Goal: Complete application form: Complete application form

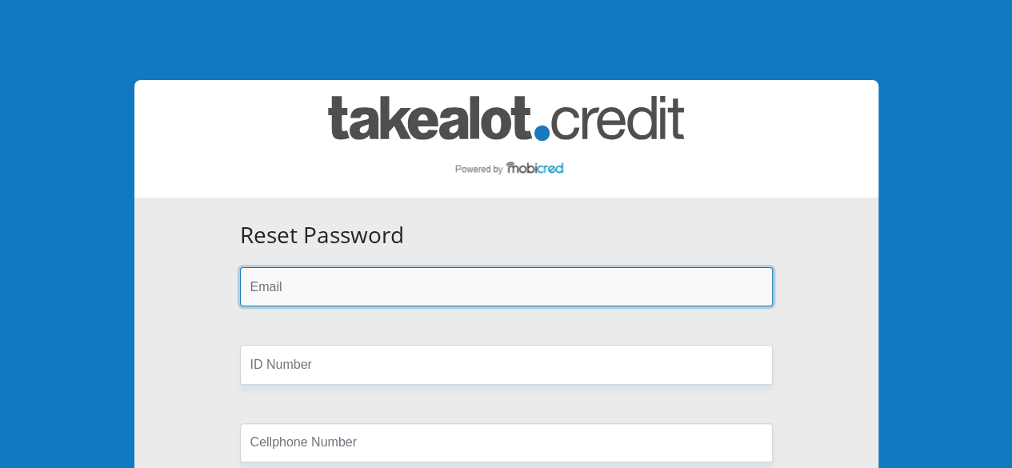
click at [562, 289] on input "email" at bounding box center [506, 286] width 533 height 39
type input "lindsaymalamba1973@gmail.com"
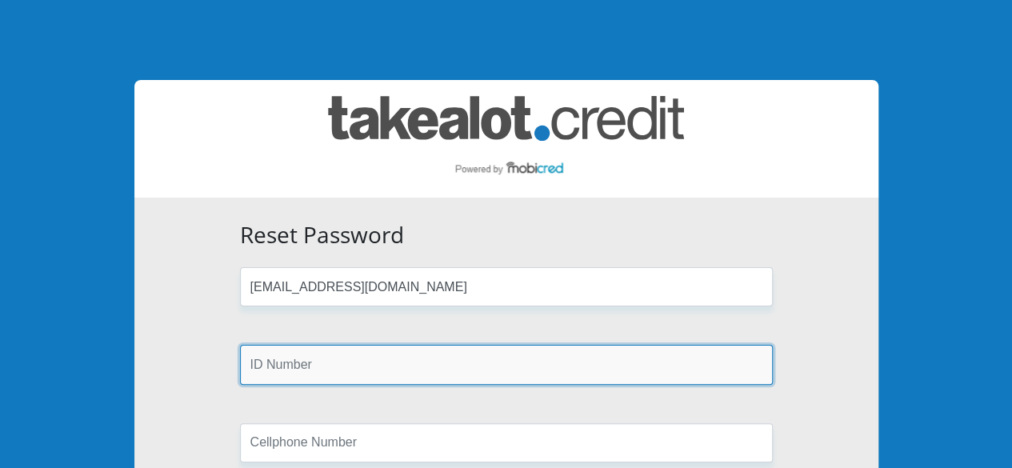
click at [400, 353] on input "text" at bounding box center [506, 364] width 533 height 39
click at [460, 365] on input "text" at bounding box center [506, 364] width 533 height 39
paste input "7310025184082"
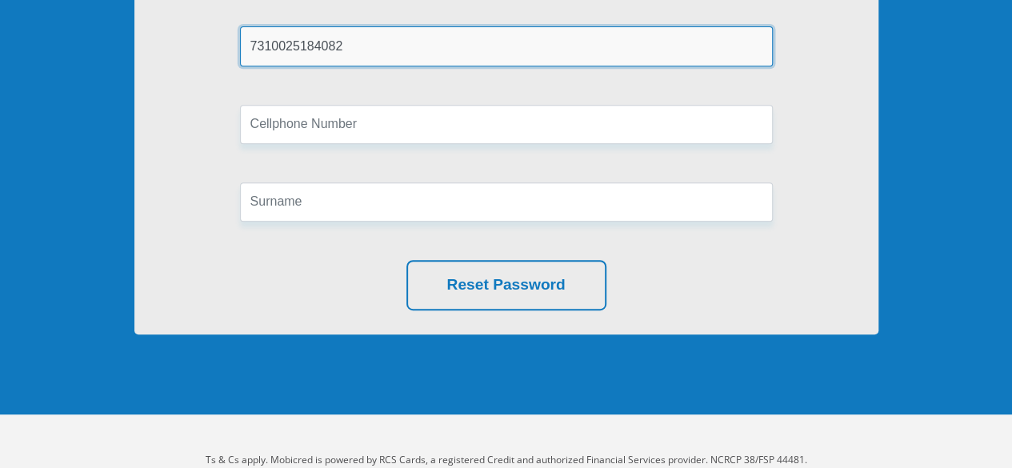
scroll to position [320, 0]
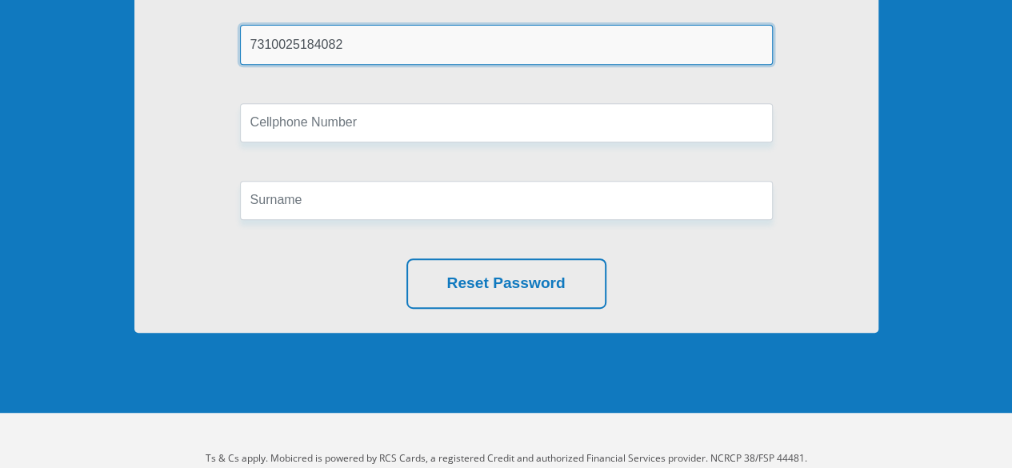
type input "7310025184082"
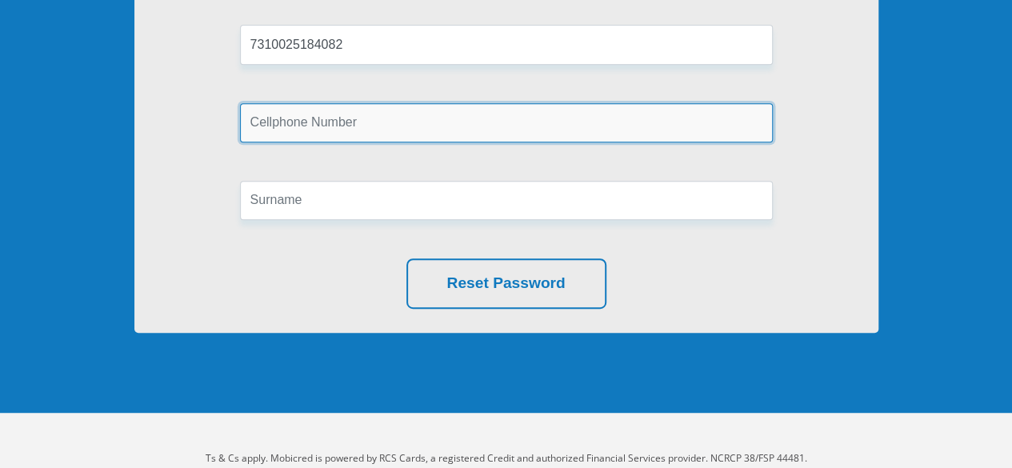
click at [475, 127] on input "text" at bounding box center [506, 122] width 533 height 39
type input "0812308905"
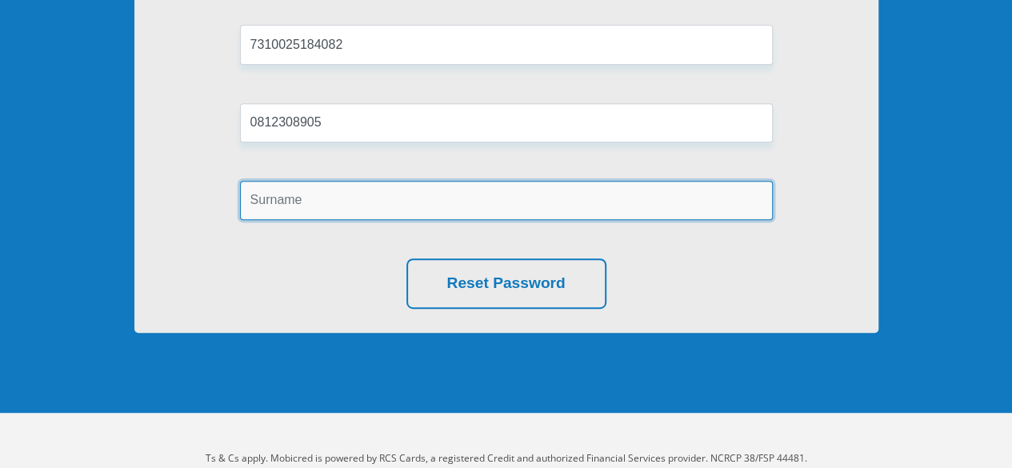
click at [269, 206] on input "text" at bounding box center [506, 200] width 533 height 39
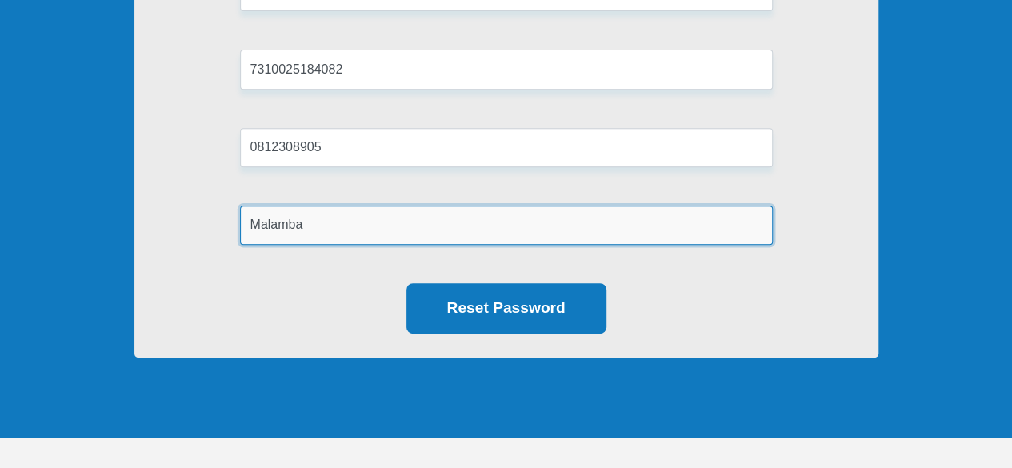
scroll to position [355, 0]
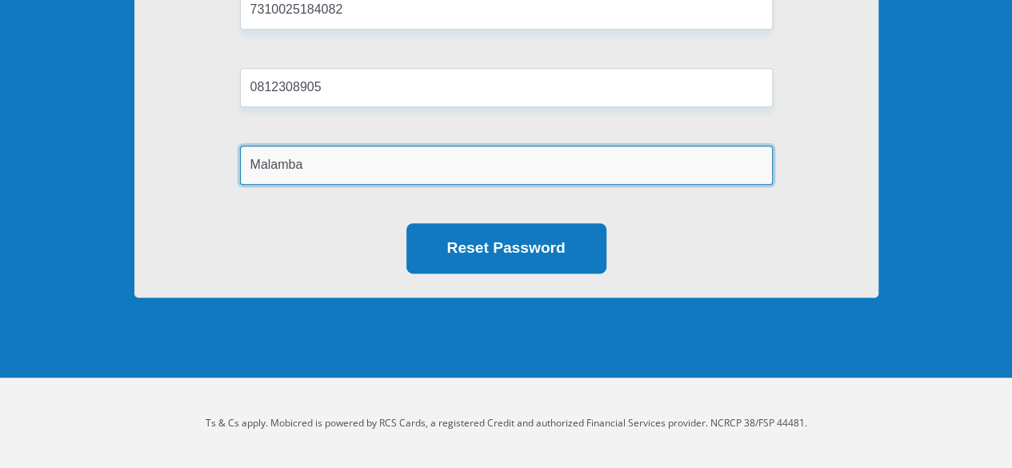
type input "Malamba"
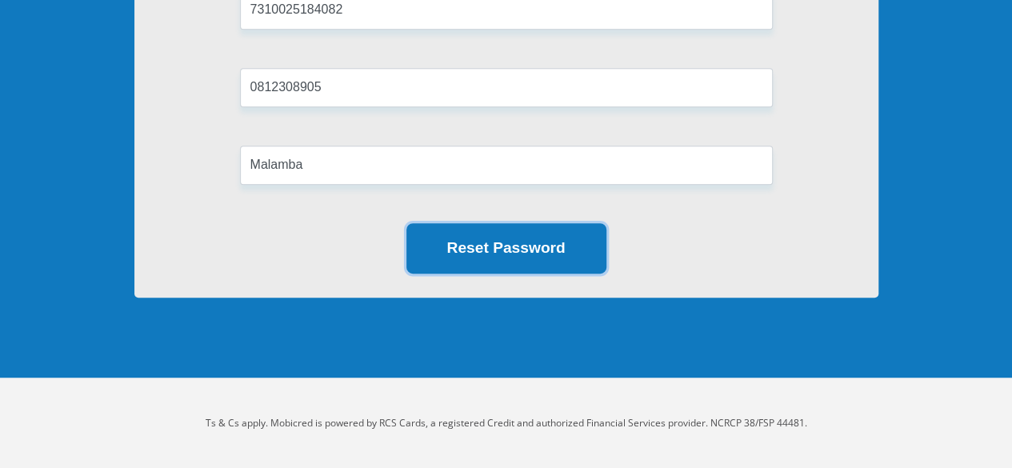
click at [547, 256] on button "Reset Password" at bounding box center [507, 248] width 200 height 50
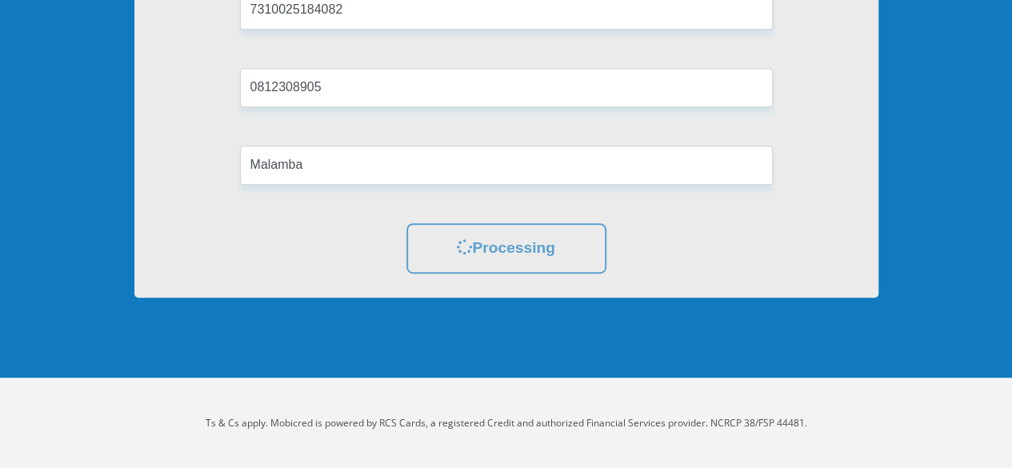
scroll to position [0, 0]
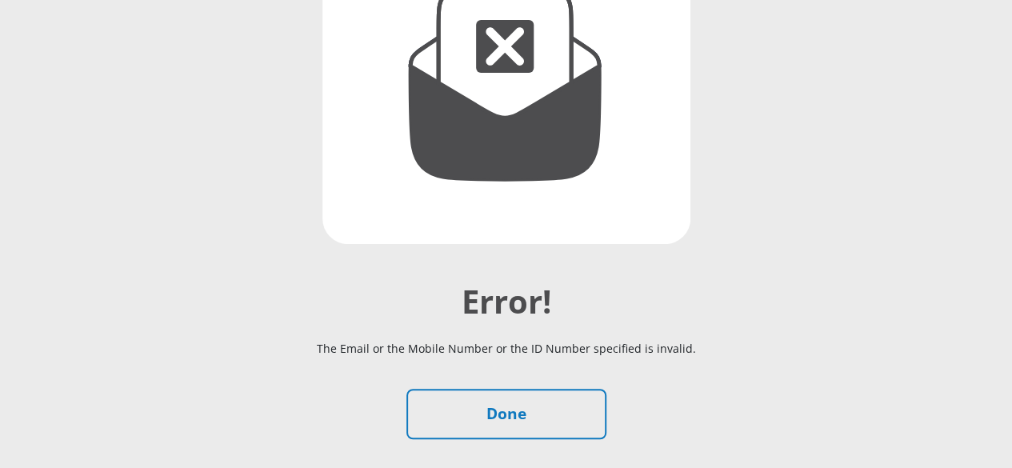
scroll to position [390, 0]
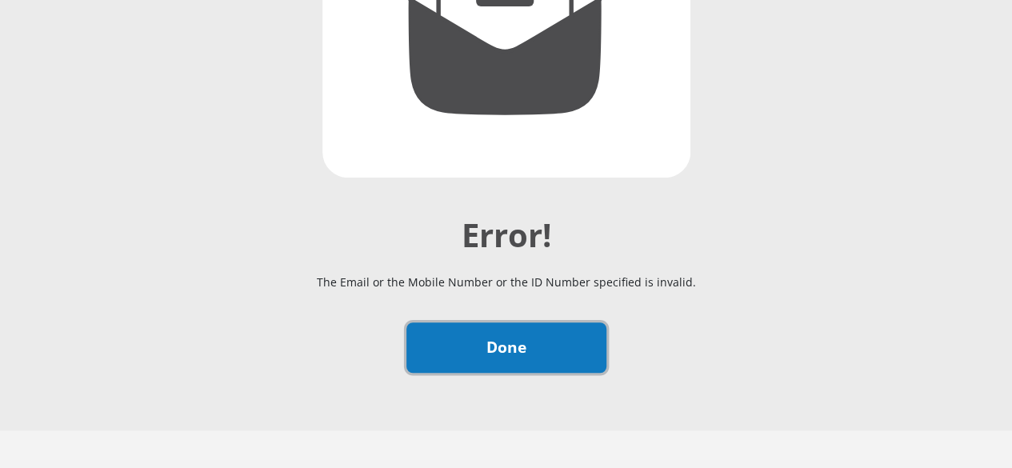
click at [549, 323] on link "Done" at bounding box center [507, 348] width 200 height 50
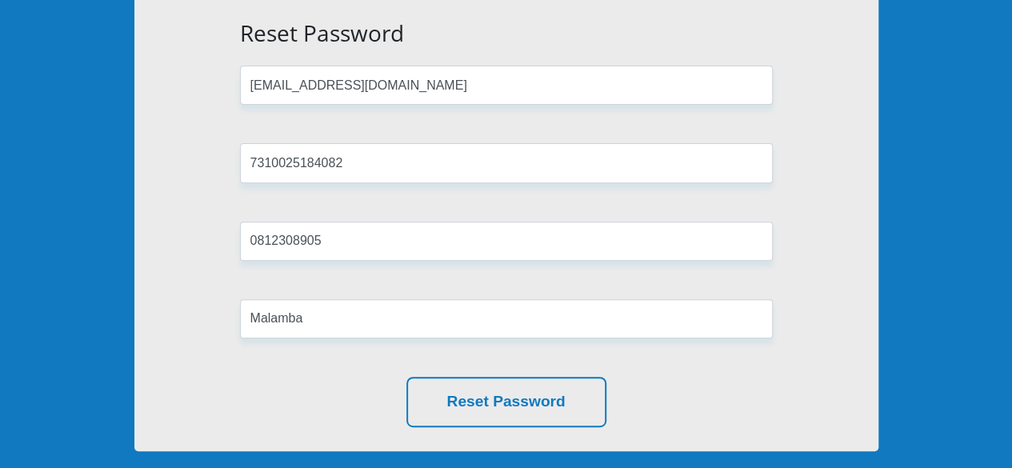
scroll to position [195, 0]
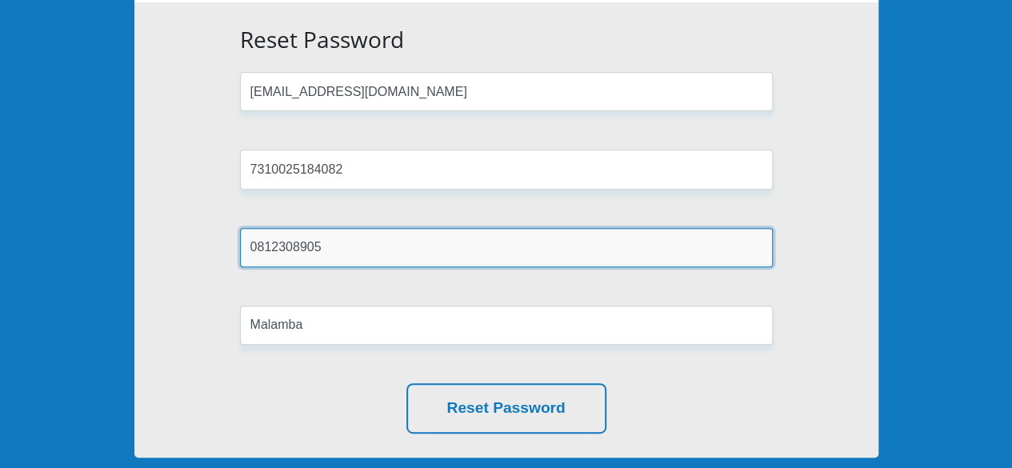
drag, startPoint x: 331, startPoint y: 247, endPoint x: 238, endPoint y: 238, distance: 94.1
click at [238, 238] on div "0812308905" at bounding box center [506, 247] width 557 height 39
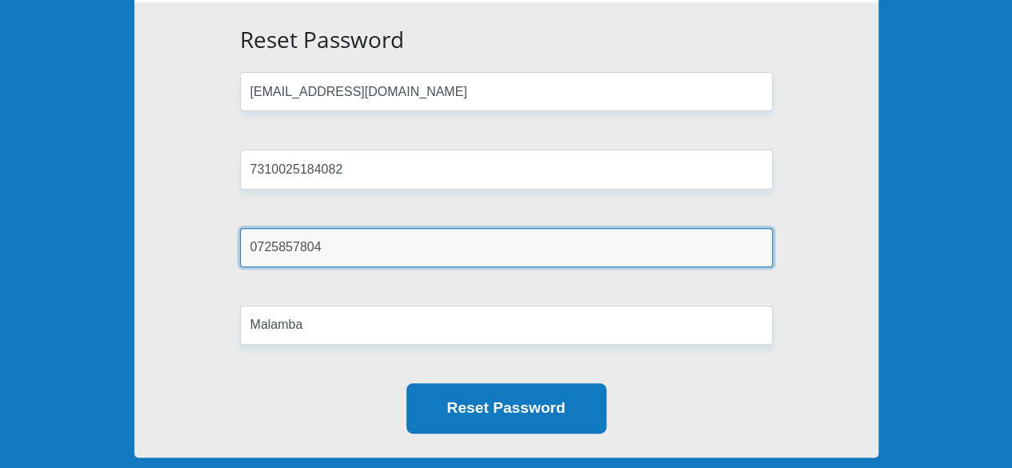
type input "0725857804"
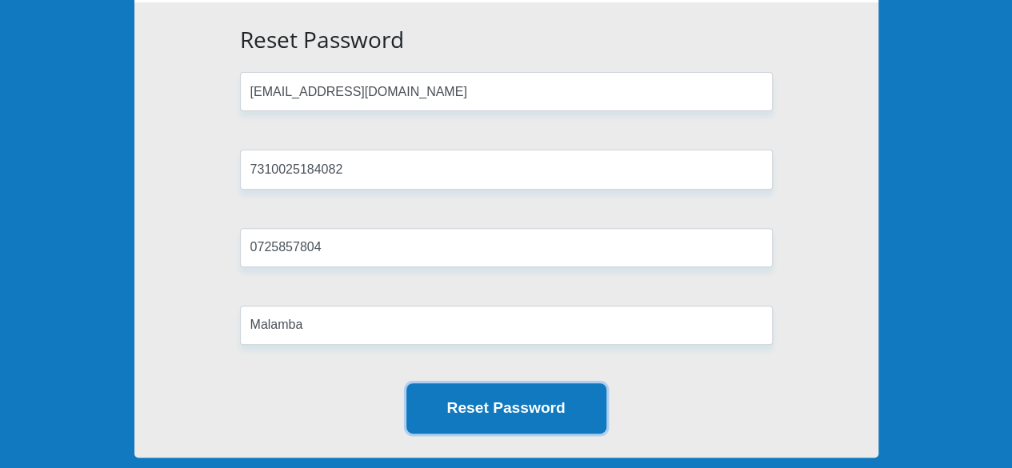
click at [527, 404] on button "Reset Password" at bounding box center [507, 408] width 200 height 50
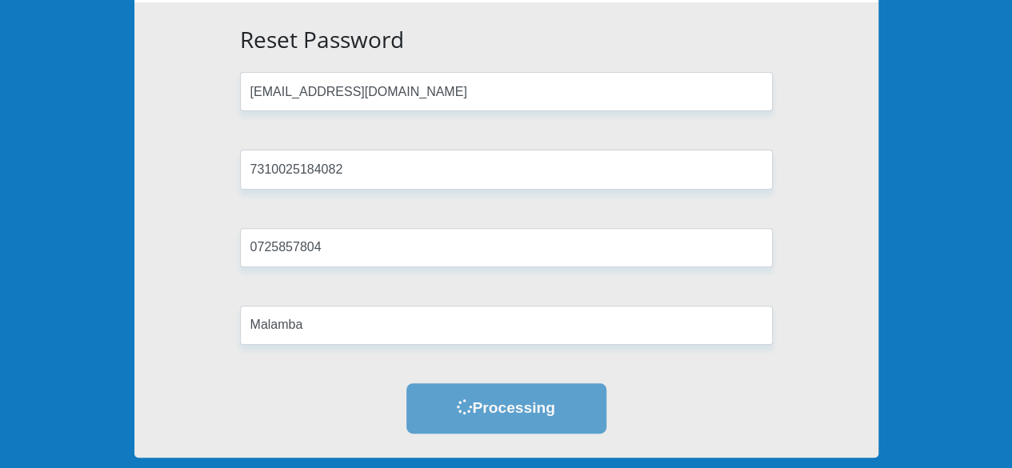
scroll to position [0, 0]
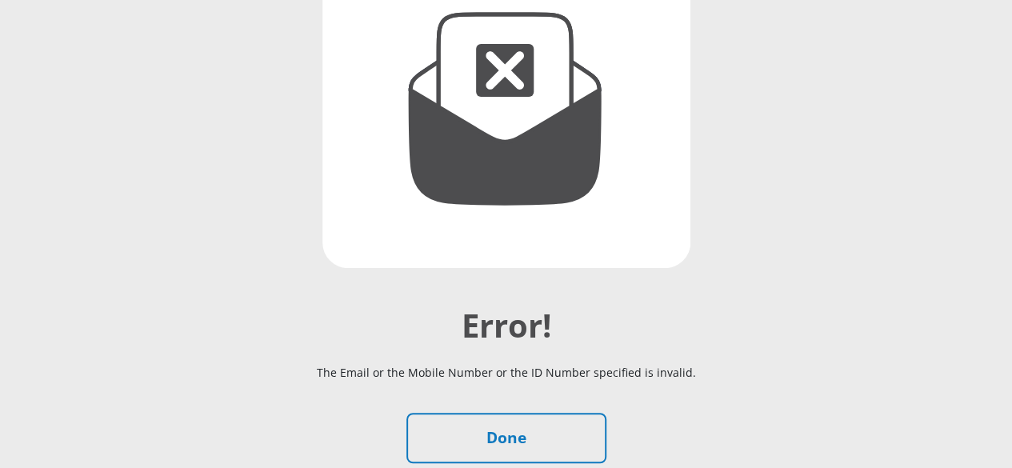
scroll to position [320, 0]
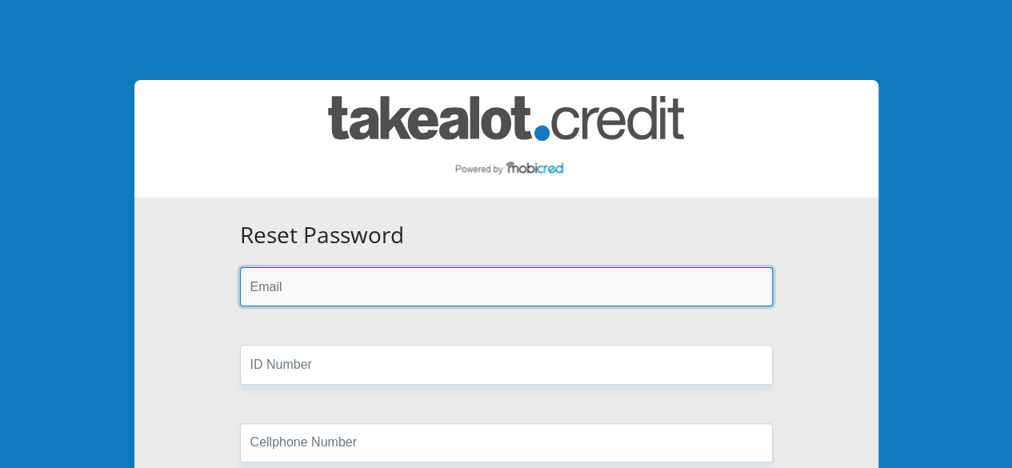
click at [456, 297] on input "email" at bounding box center [506, 286] width 533 height 39
type input "renascentbusinessgroup@gmail.com"
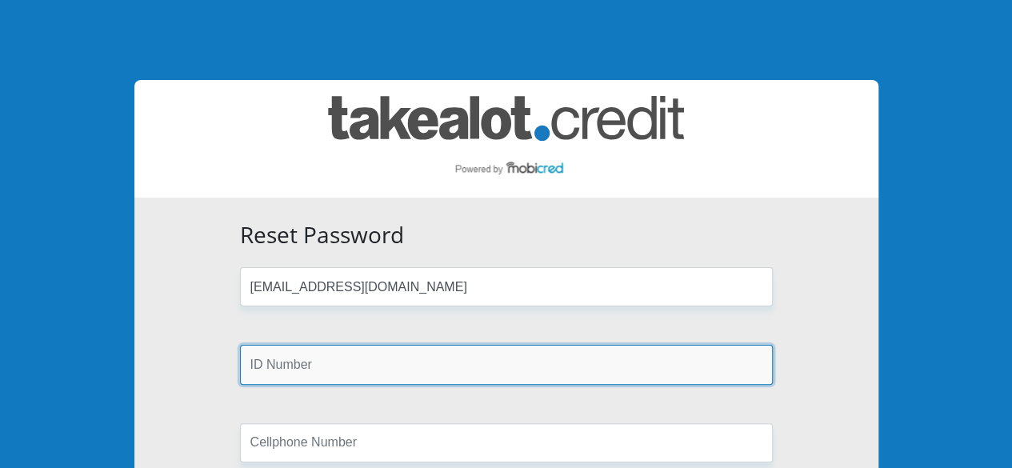
click at [399, 348] on input "text" at bounding box center [506, 364] width 533 height 39
paste input "7310025184082"
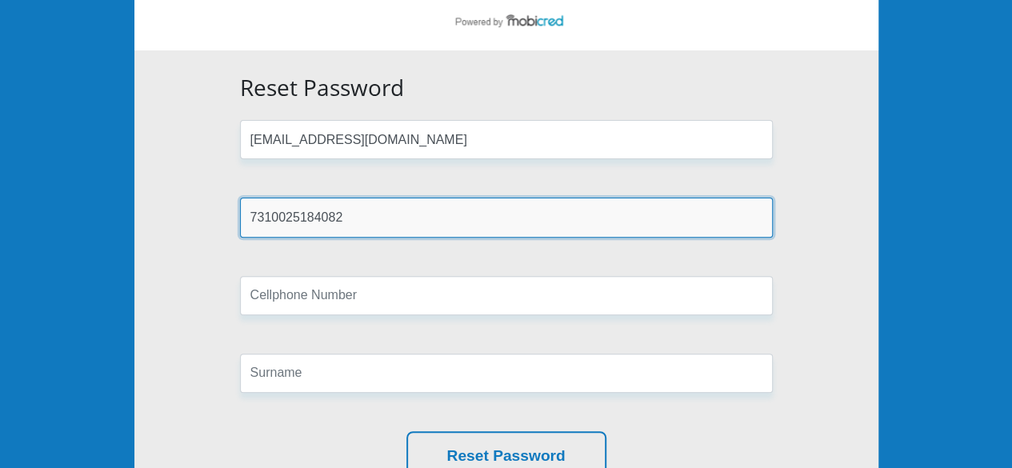
scroll to position [160, 0]
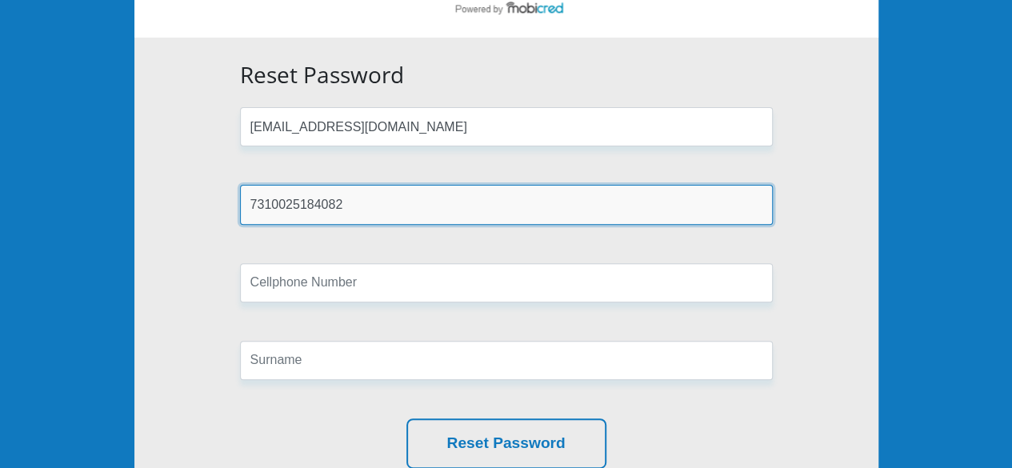
type input "7310025184082"
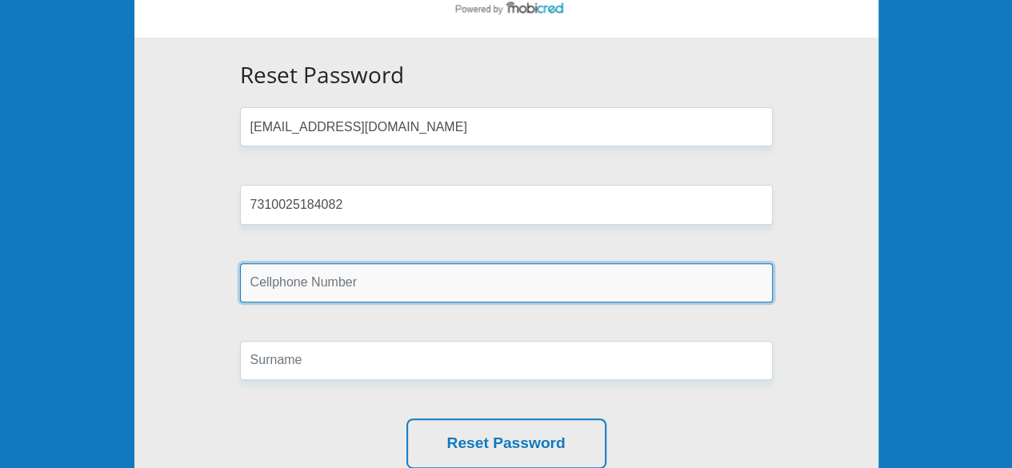
click at [411, 286] on input "text" at bounding box center [506, 282] width 533 height 39
type input "0812308905"
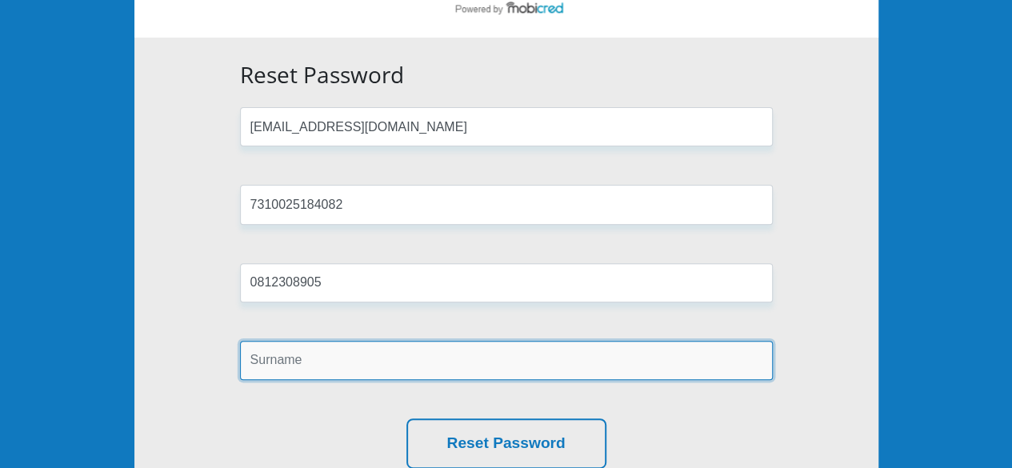
type input "Malamba"
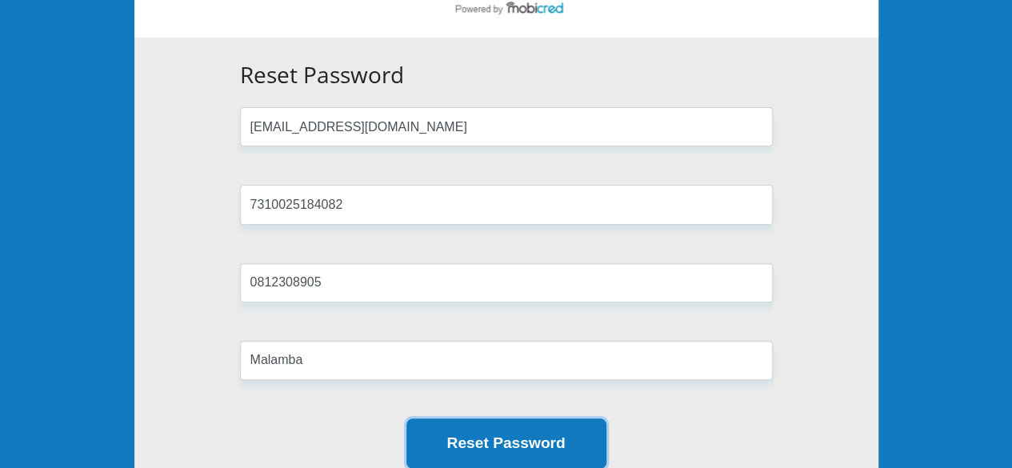
click at [491, 448] on button "Reset Password" at bounding box center [507, 444] width 200 height 50
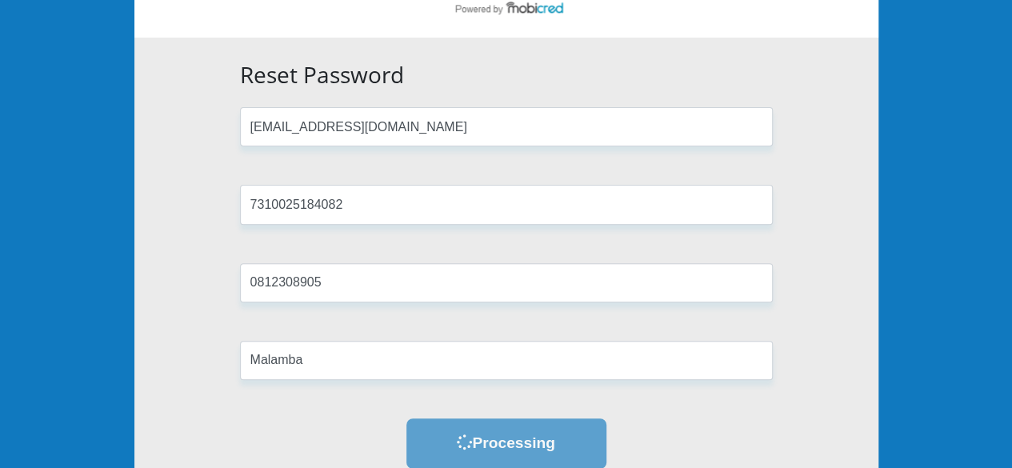
scroll to position [0, 0]
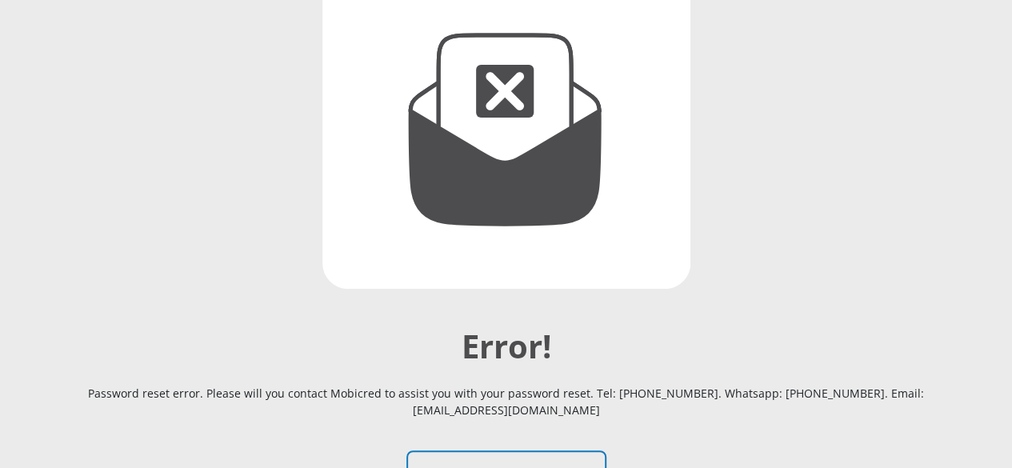
scroll to position [407, 0]
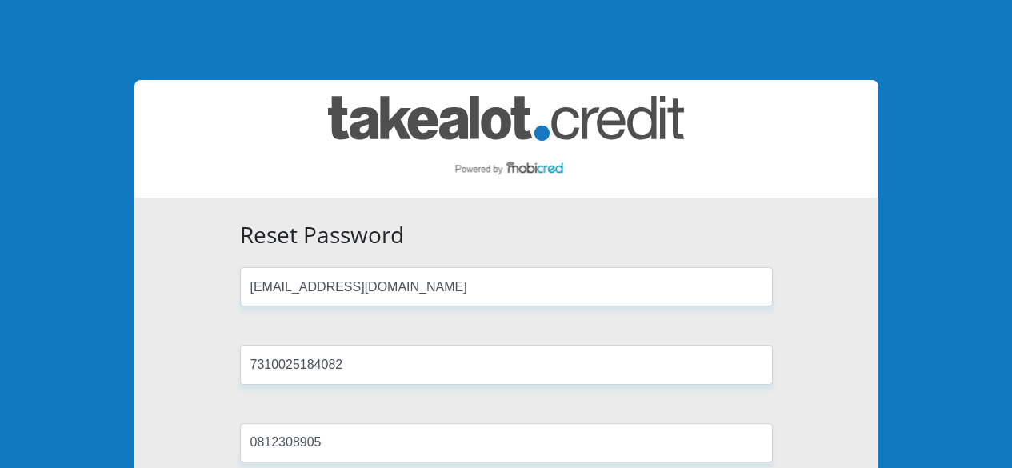
scroll to position [160, 0]
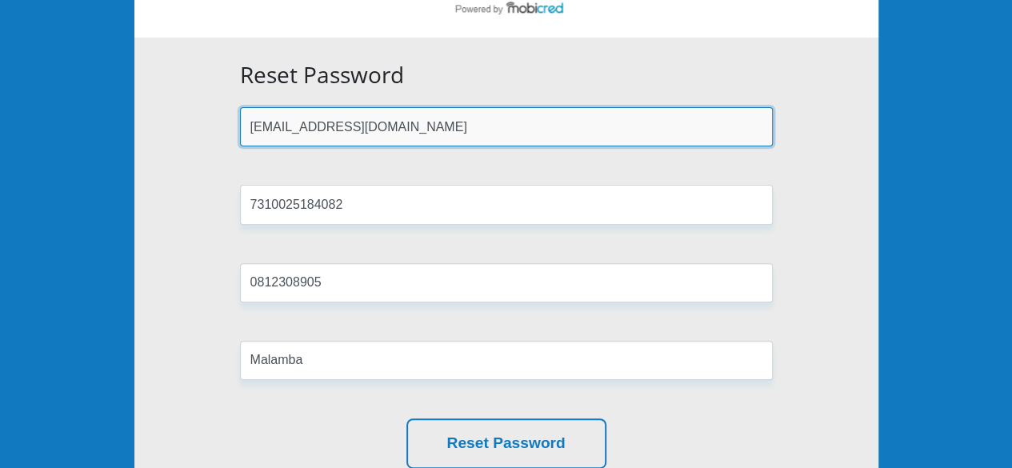
click at [483, 133] on input "[EMAIL_ADDRESS][DOMAIN_NAME]" at bounding box center [506, 126] width 533 height 39
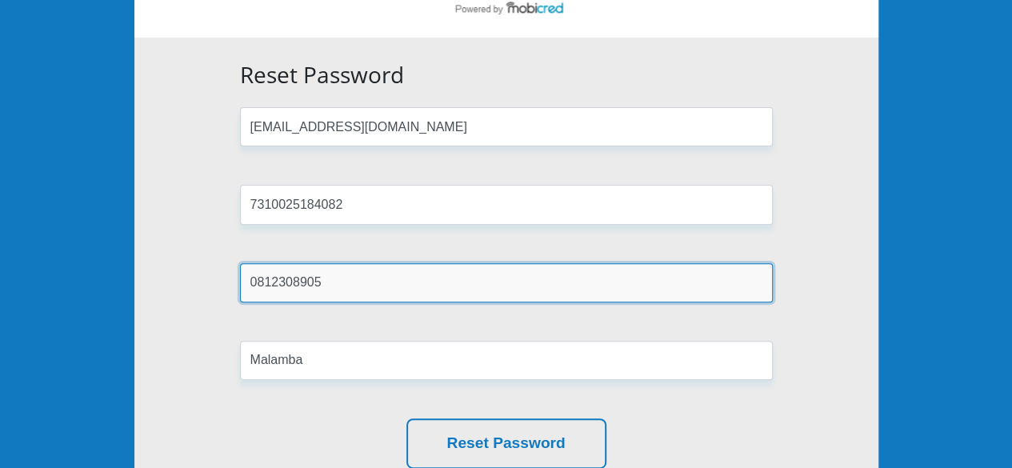
click at [352, 295] on input "0812308905" at bounding box center [506, 282] width 533 height 39
drag, startPoint x: 335, startPoint y: 281, endPoint x: 259, endPoint y: 284, distance: 76.1
click at [259, 284] on input "0812308905" at bounding box center [506, 282] width 533 height 39
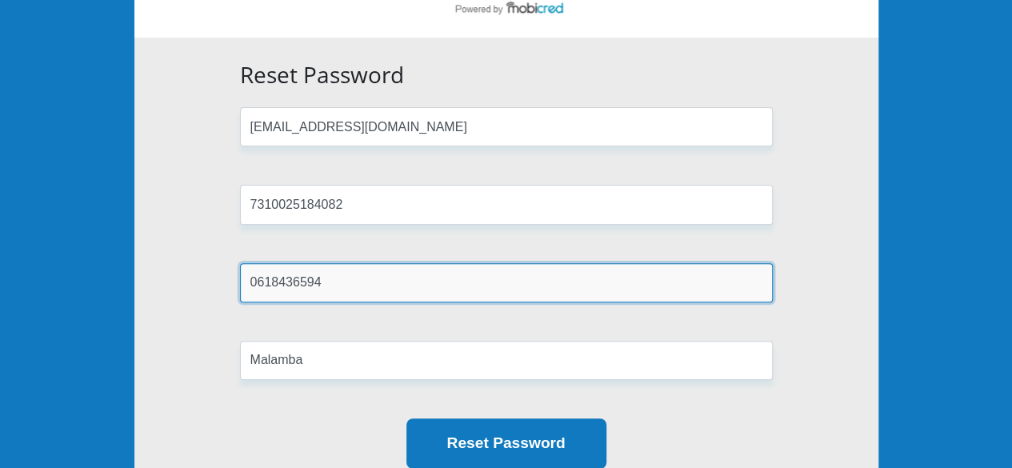
type input "0618436594"
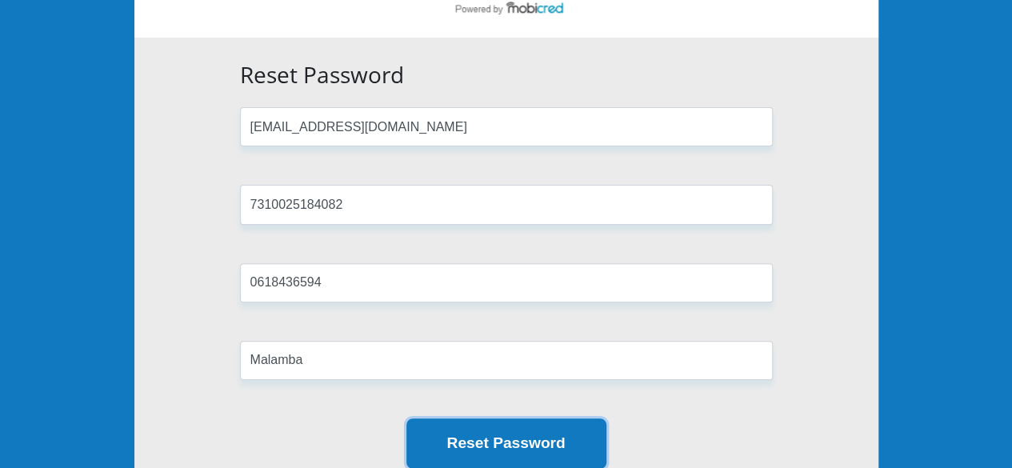
click at [475, 452] on button "Reset Password" at bounding box center [507, 444] width 200 height 50
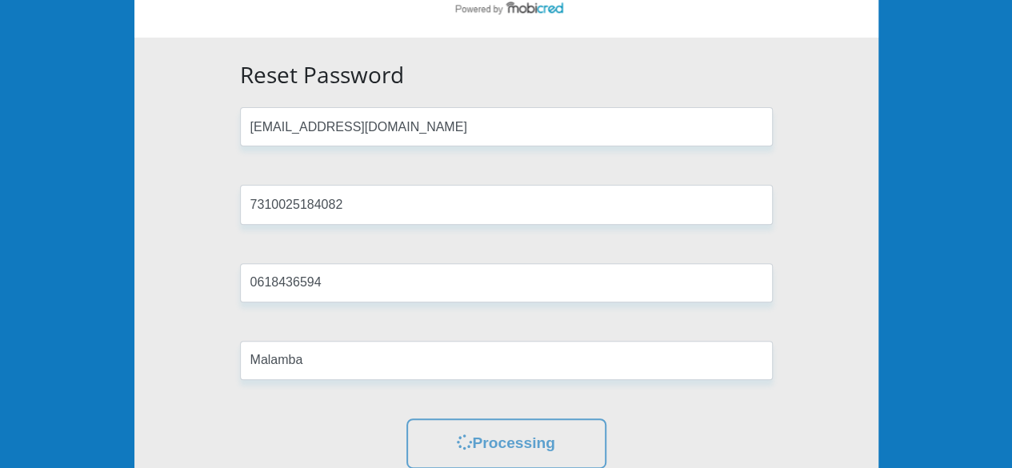
scroll to position [0, 0]
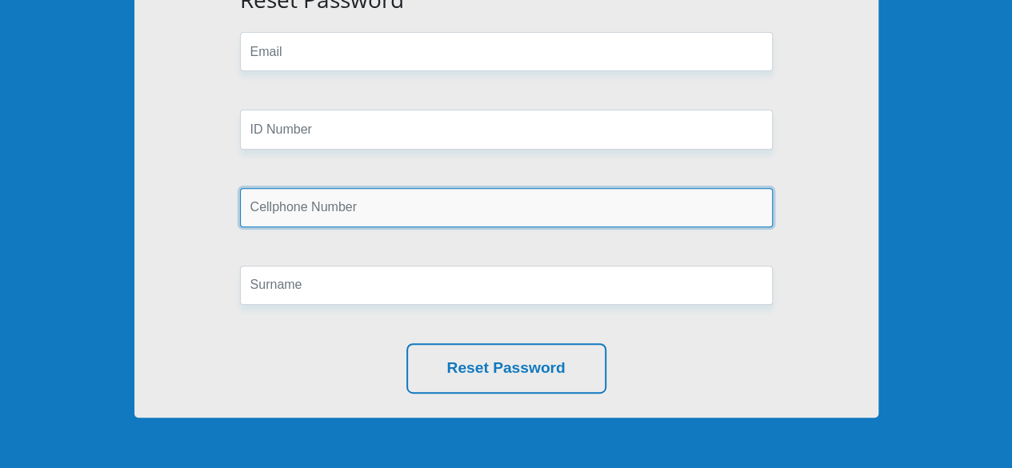
click at [372, 199] on input "text" at bounding box center [506, 207] width 533 height 39
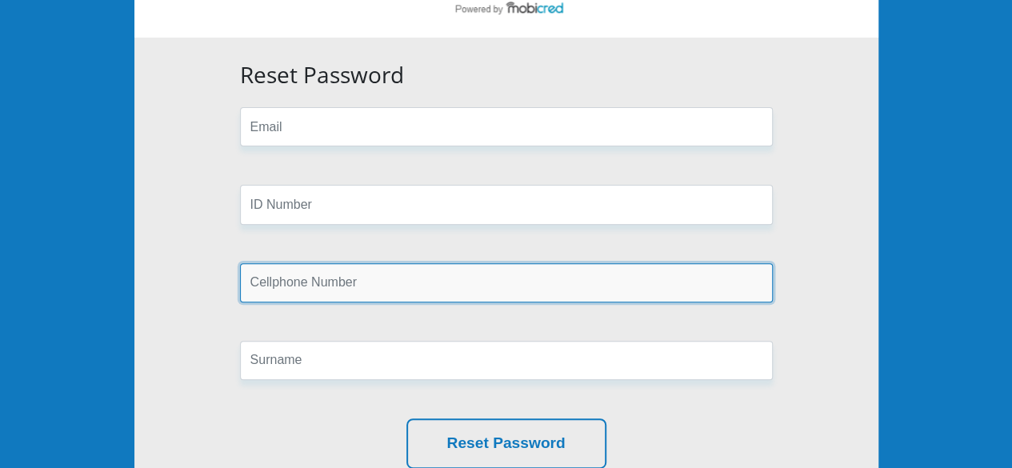
drag, startPoint x: 331, startPoint y: 281, endPoint x: 258, endPoint y: 287, distance: 73.8
click at [258, 287] on input "text" at bounding box center [506, 282] width 533 height 39
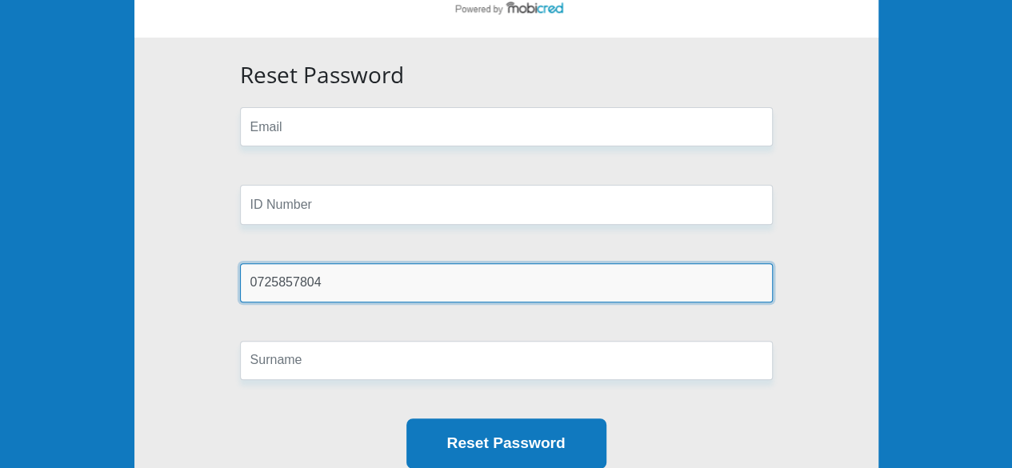
type input "0725857804"
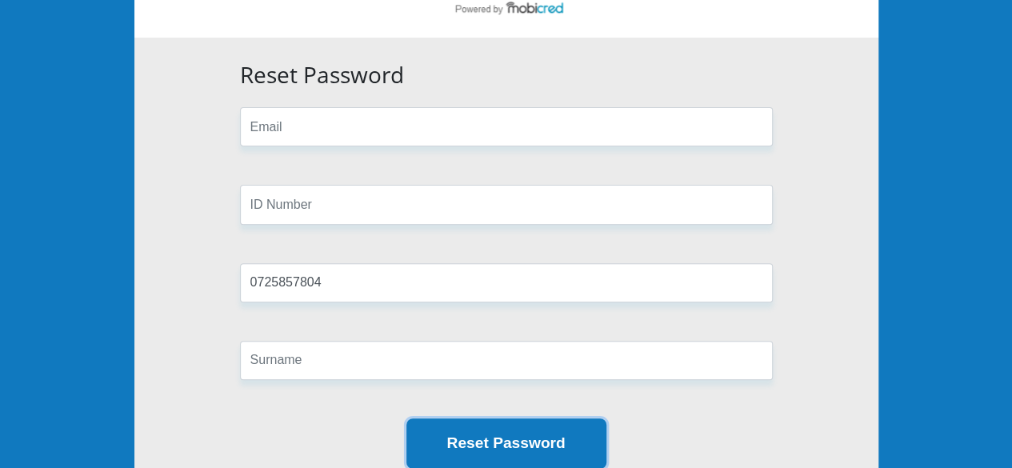
click at [478, 433] on button "Reset Password" at bounding box center [507, 444] width 200 height 50
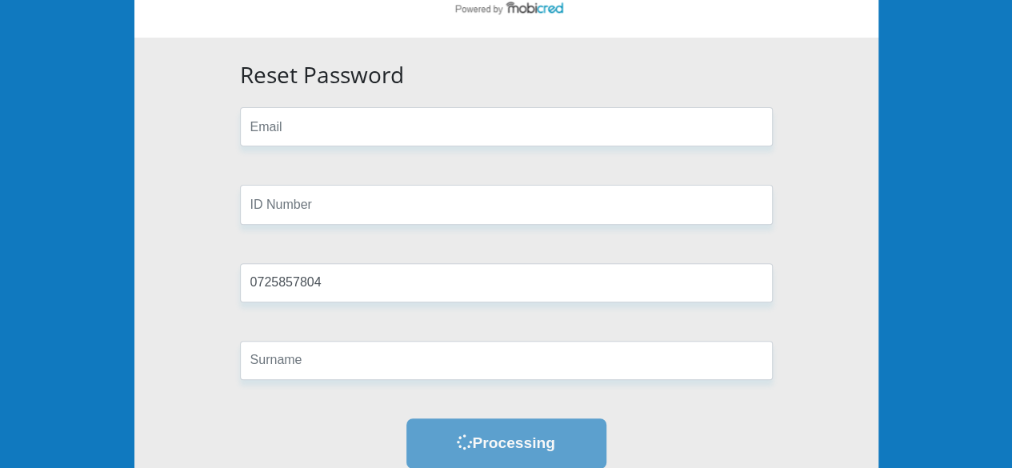
scroll to position [0, 0]
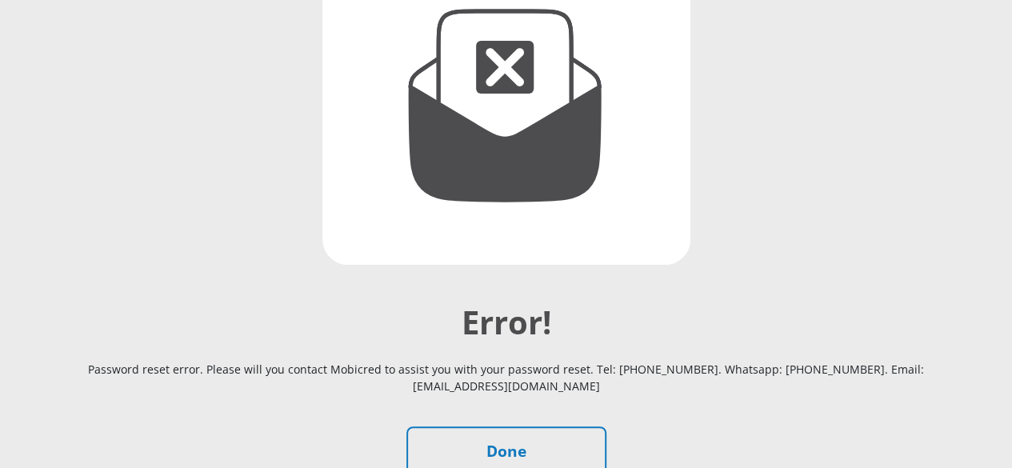
scroll to position [320, 0]
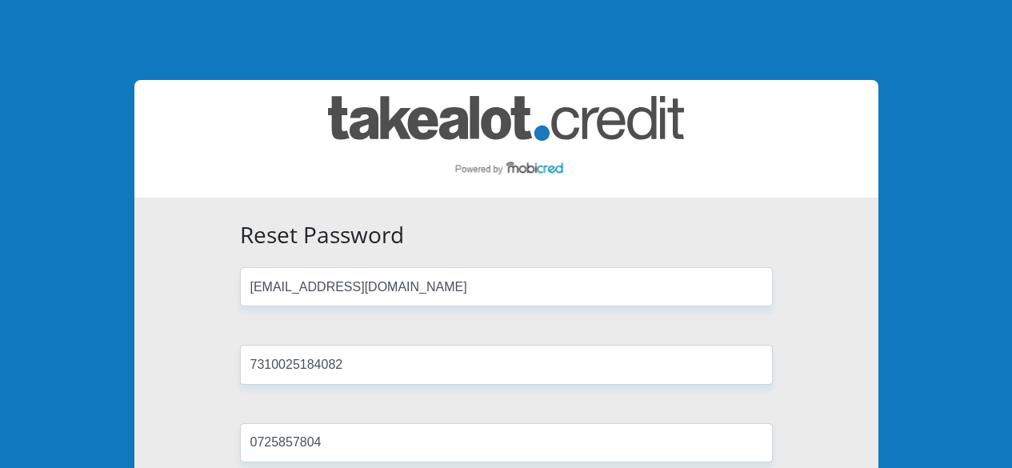
scroll to position [160, 0]
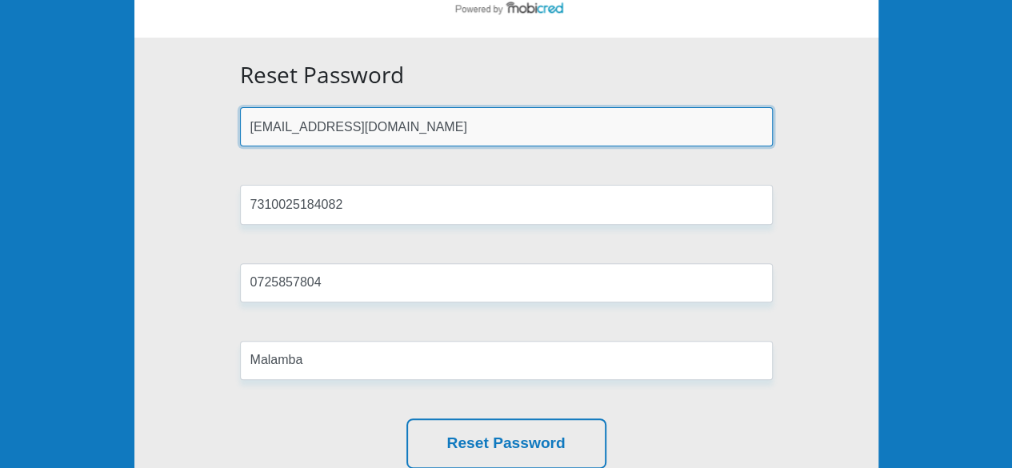
click at [479, 126] on input "renascentbusinessgroup@gmail.com" at bounding box center [506, 126] width 533 height 39
click at [438, 122] on input "renascentbusinessgroup@gmail.com" at bounding box center [506, 126] width 533 height 39
type input "lindsaymalamba1973@gmail.com"
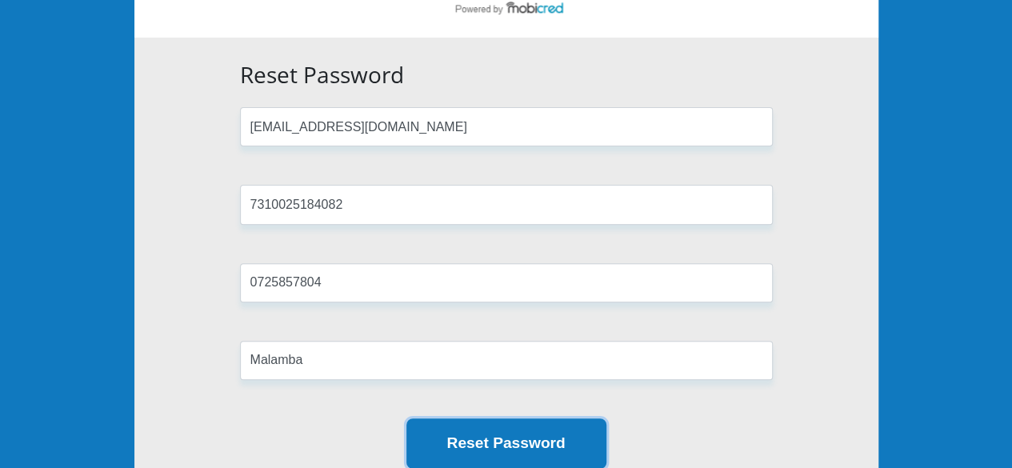
click at [454, 430] on button "Reset Password" at bounding box center [507, 444] width 200 height 50
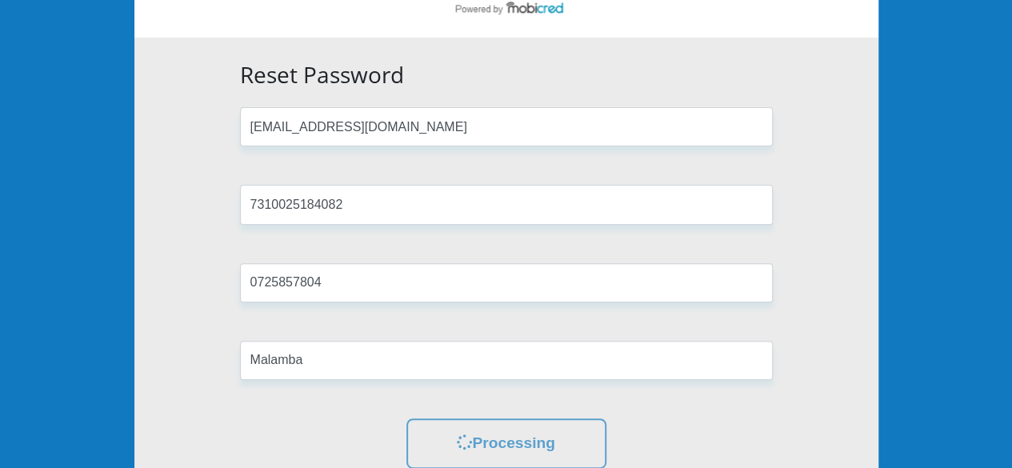
scroll to position [0, 0]
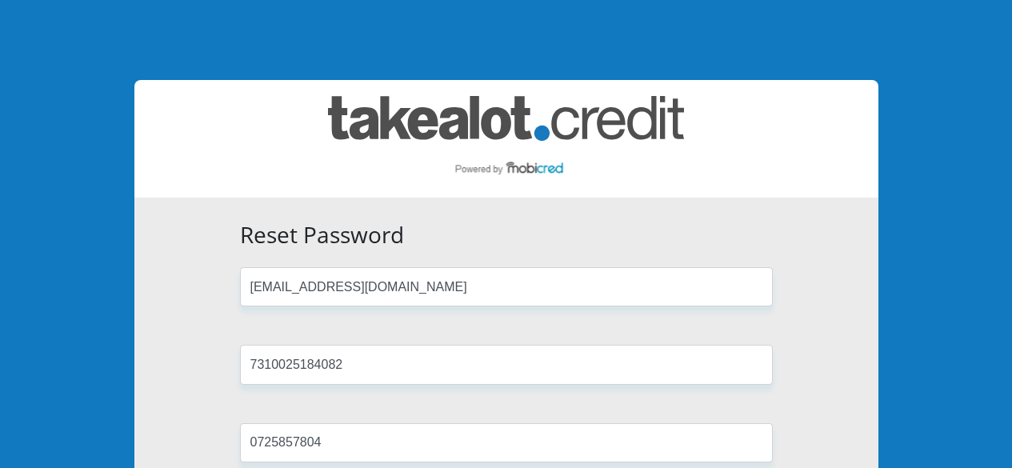
scroll to position [160, 0]
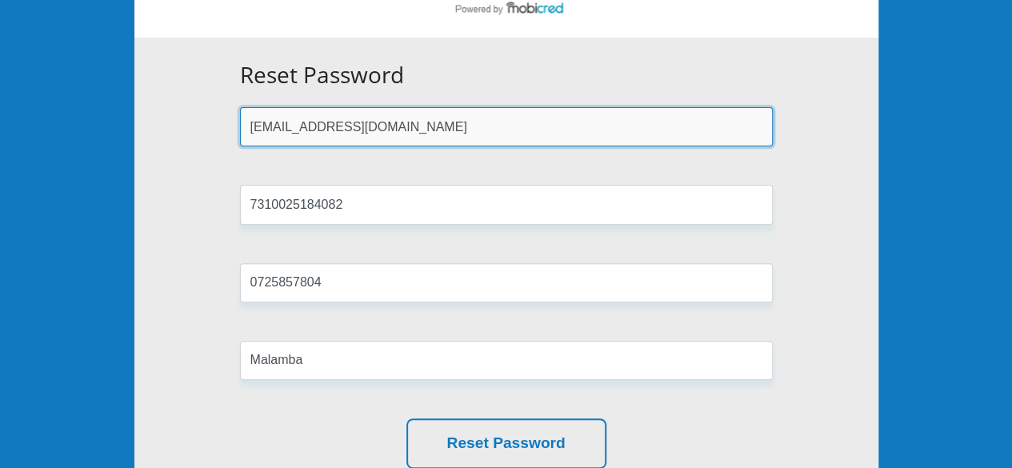
click at [435, 129] on input "[EMAIL_ADDRESS][DOMAIN_NAME]" at bounding box center [506, 126] width 533 height 39
type input "[EMAIL_ADDRESS][DOMAIN_NAME]"
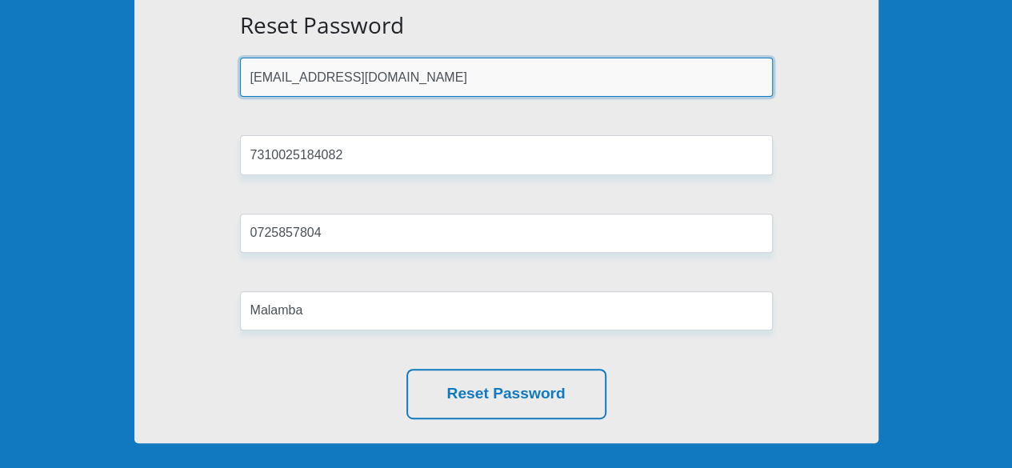
scroll to position [195, 0]
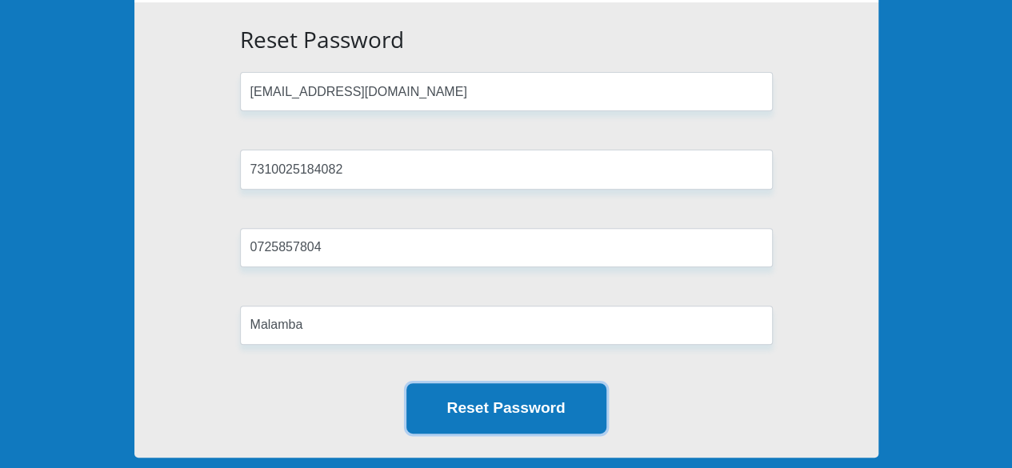
click at [498, 398] on button "Reset Password" at bounding box center [507, 408] width 200 height 50
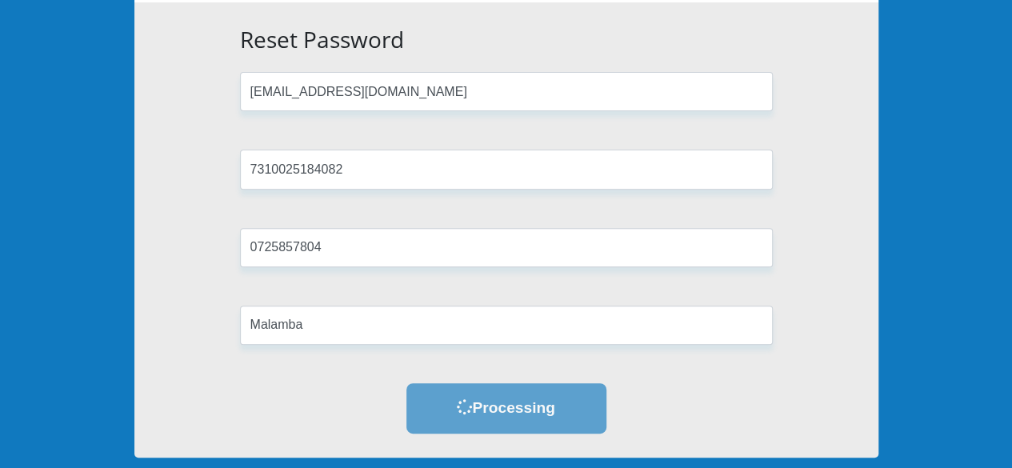
scroll to position [0, 0]
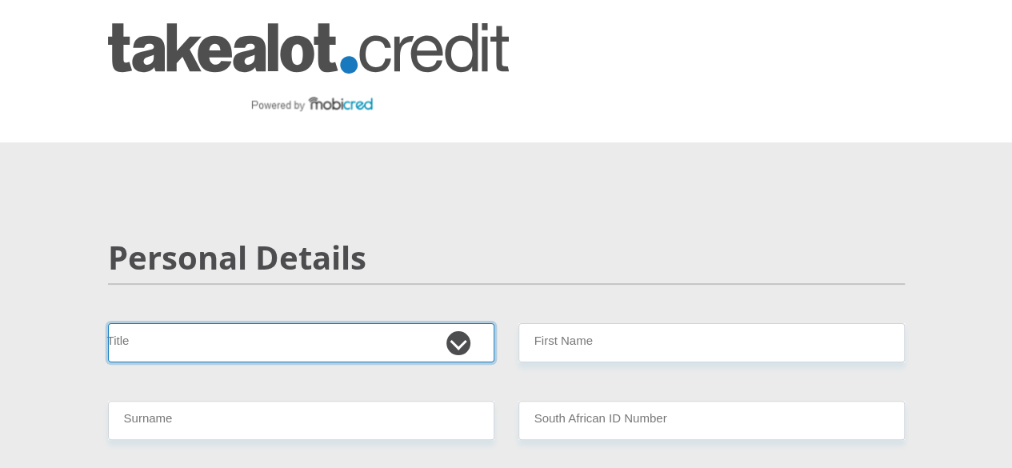
click at [455, 323] on select "Mr Ms Mrs Dr [PERSON_NAME]" at bounding box center [301, 342] width 387 height 39
select select "Mr"
click at [108, 323] on select "Mr Ms Mrs Dr [PERSON_NAME]" at bounding box center [301, 342] width 387 height 39
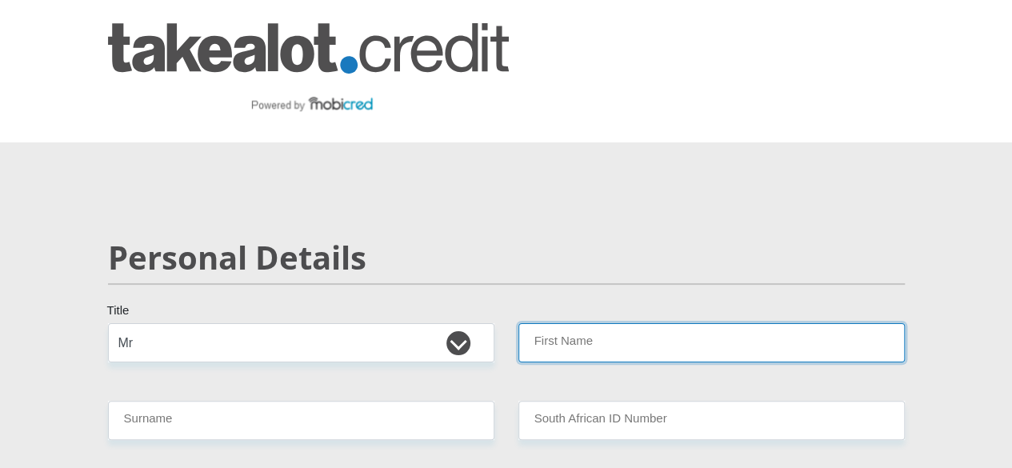
click at [592, 323] on input "First Name" at bounding box center [712, 342] width 387 height 39
type input "[PERSON_NAME]"
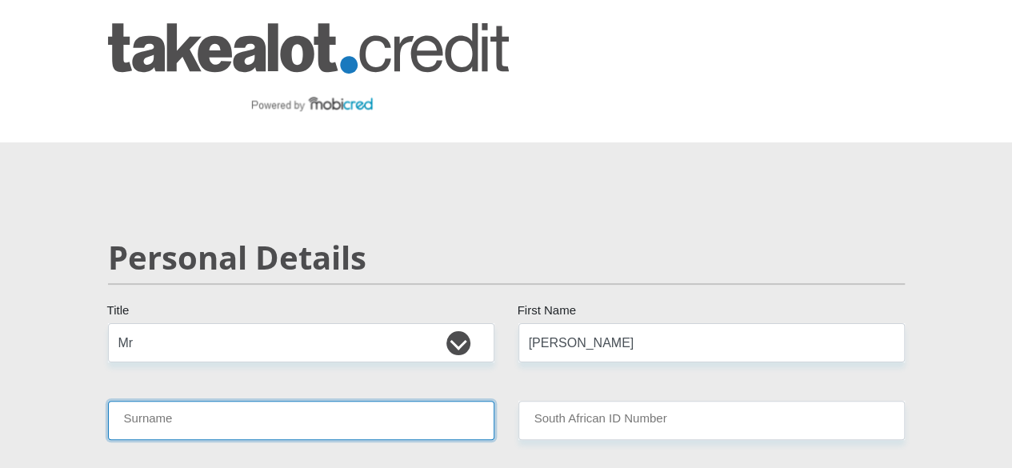
type input "Malamba"
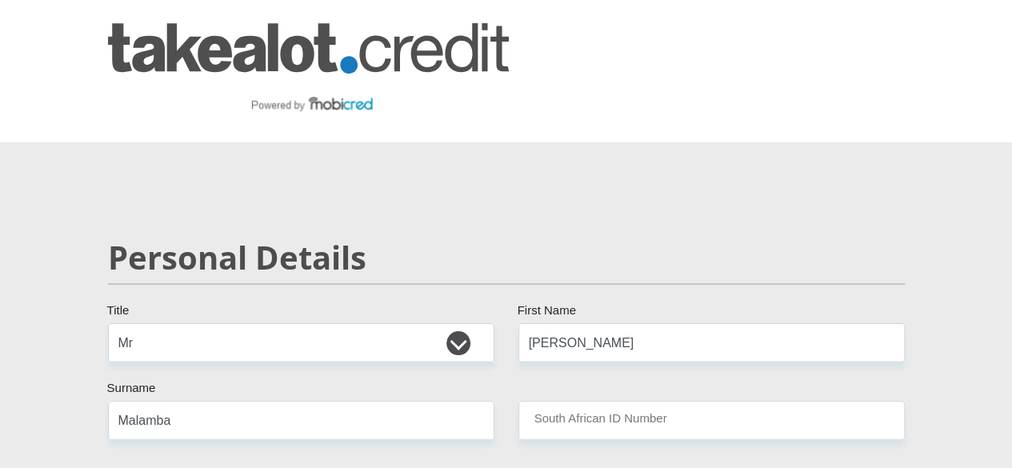
select select "ZAF"
type input "0812308905"
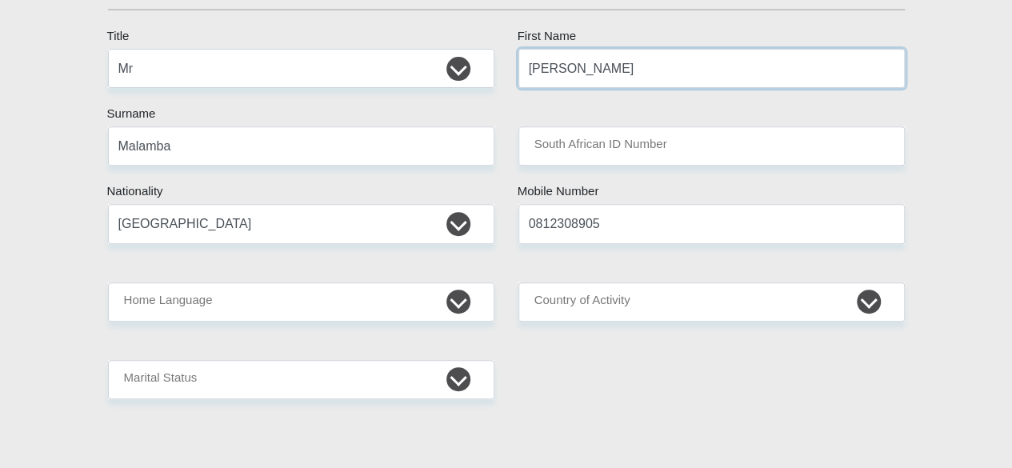
scroll to position [320, 0]
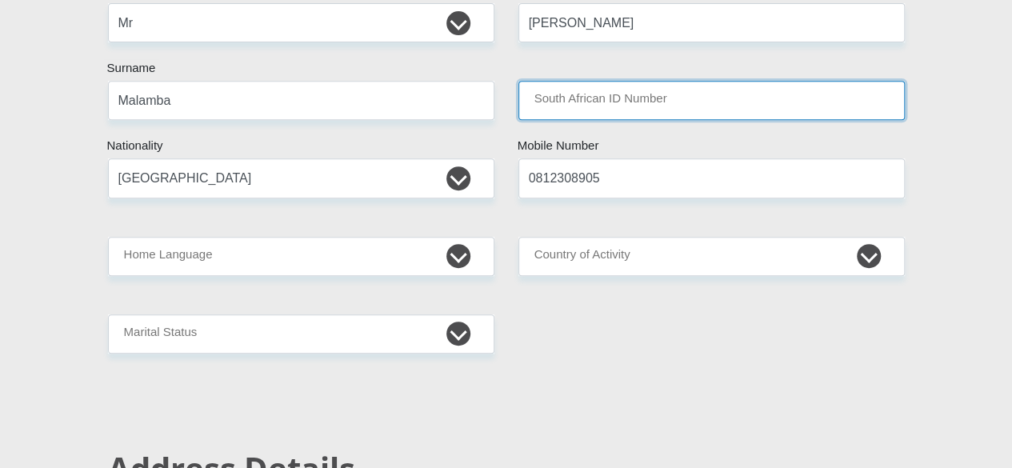
click at [619, 81] on input "South African ID Number" at bounding box center [712, 100] width 387 height 39
paste input "7310025184082"
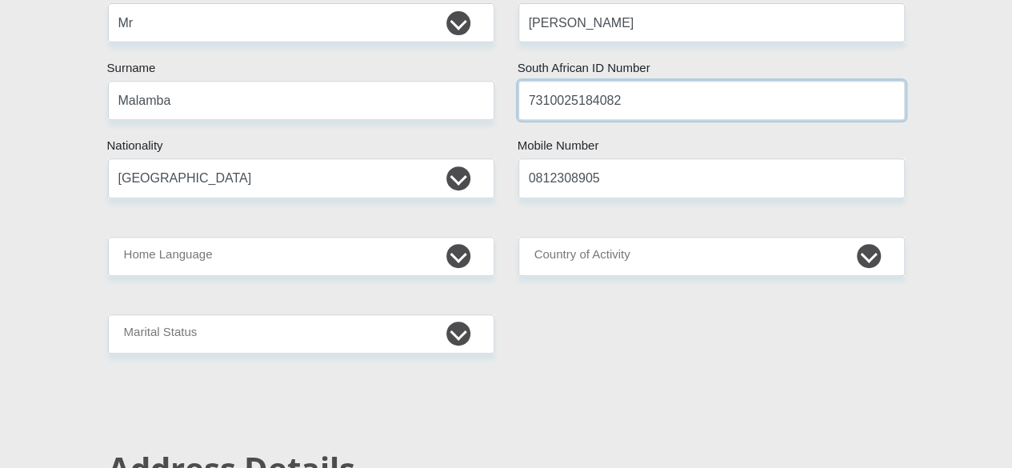
type input "7310025184082"
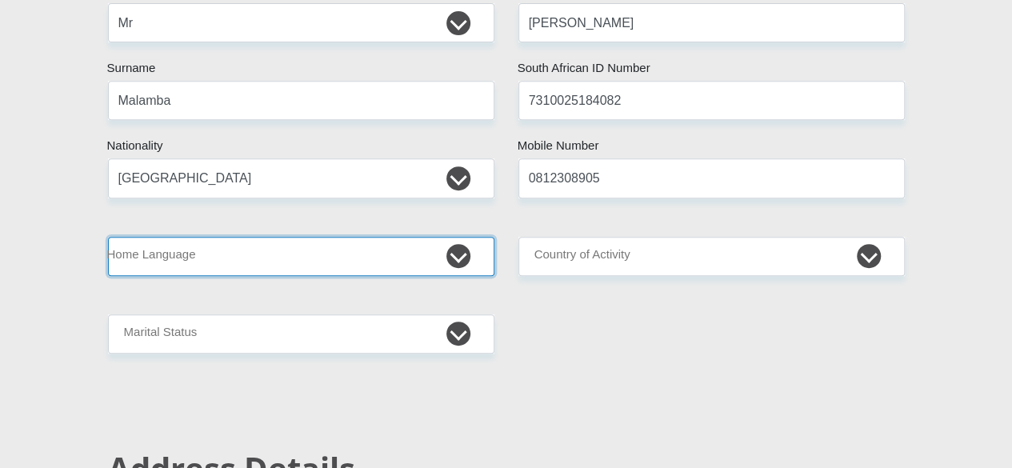
click at [451, 237] on select "Afrikaans English Sepedi South Ndebele Southern Sotho Swati Tsonga Tswana Venda…" at bounding box center [301, 256] width 387 height 39
select select "[DATE]"
click at [108, 237] on select "Afrikaans English Sepedi South Ndebele Southern Sotho Swati Tsonga Tswana Venda…" at bounding box center [301, 256] width 387 height 39
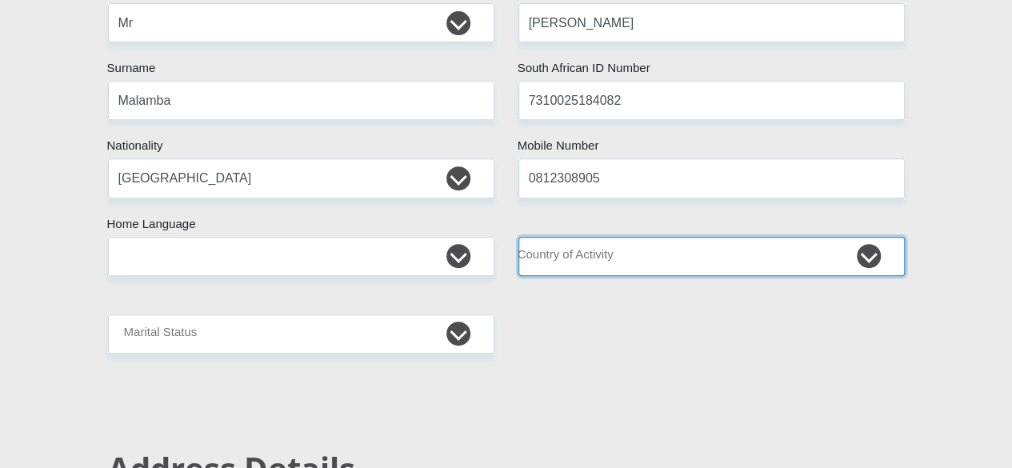
click at [631, 237] on select "[GEOGRAPHIC_DATA] [GEOGRAPHIC_DATA] [GEOGRAPHIC_DATA] [GEOGRAPHIC_DATA] [GEOGRA…" at bounding box center [712, 256] width 387 height 39
select select "ZAF"
click at [519, 237] on select "[GEOGRAPHIC_DATA] [GEOGRAPHIC_DATA] [GEOGRAPHIC_DATA] [GEOGRAPHIC_DATA] [GEOGRA…" at bounding box center [712, 256] width 387 height 39
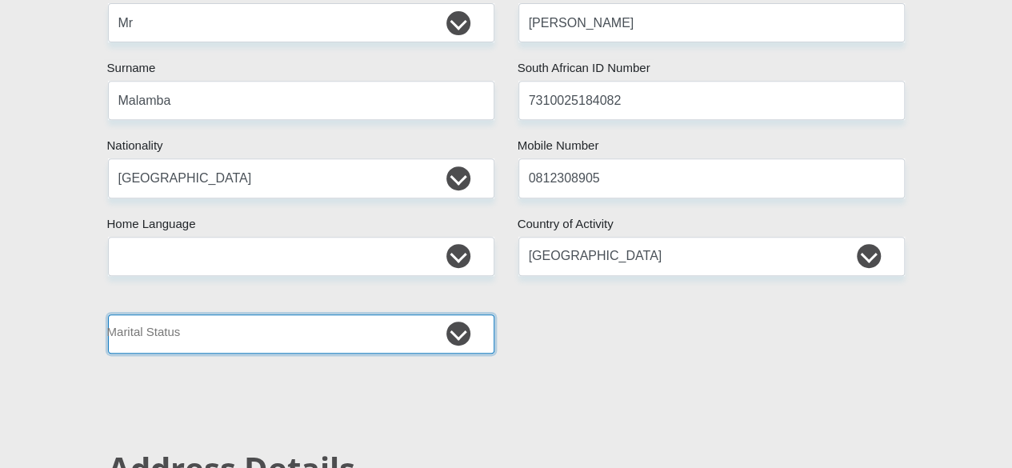
click at [463, 315] on select "Married ANC Single Divorced Widowed Married COP or Customary Law" at bounding box center [301, 334] width 387 height 39
select select "1"
click at [108, 315] on select "Married ANC Single Divorced Widowed Married COP or Customary Law" at bounding box center [301, 334] width 387 height 39
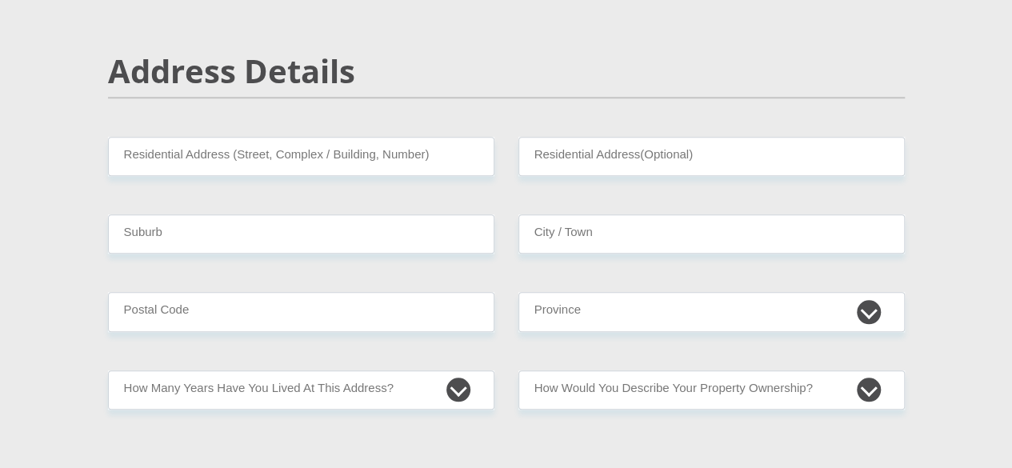
scroll to position [720, 0]
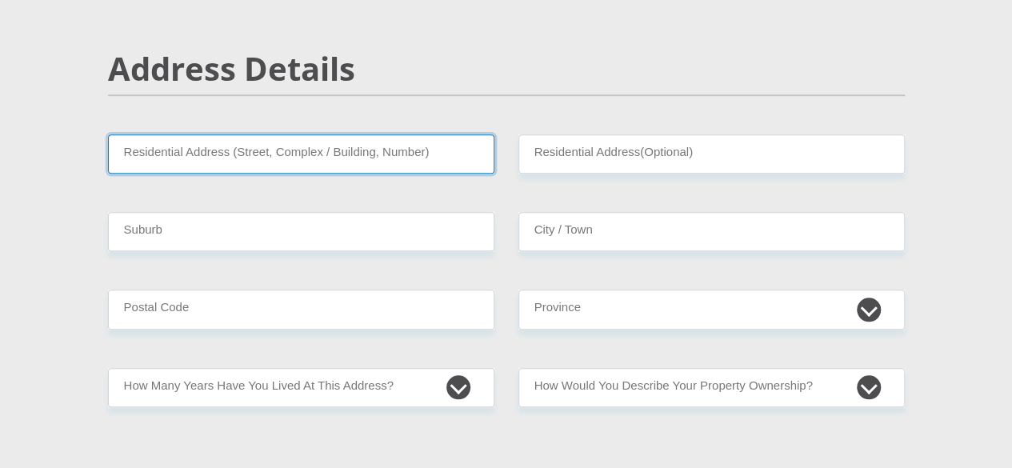
click at [403, 134] on input "Residential Address (Street, Complex / Building, Number)" at bounding box center [301, 153] width 387 height 39
type input "[STREET_ADDRESS]"
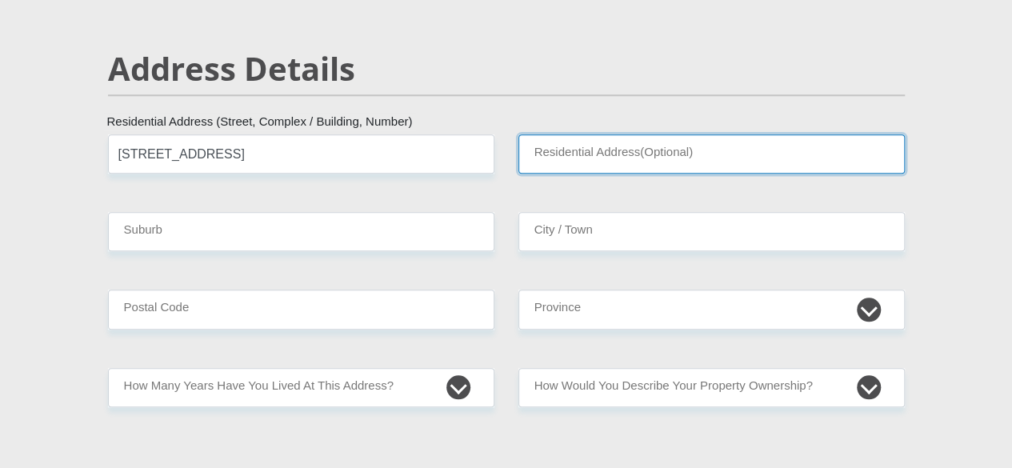
type input "Northgate"
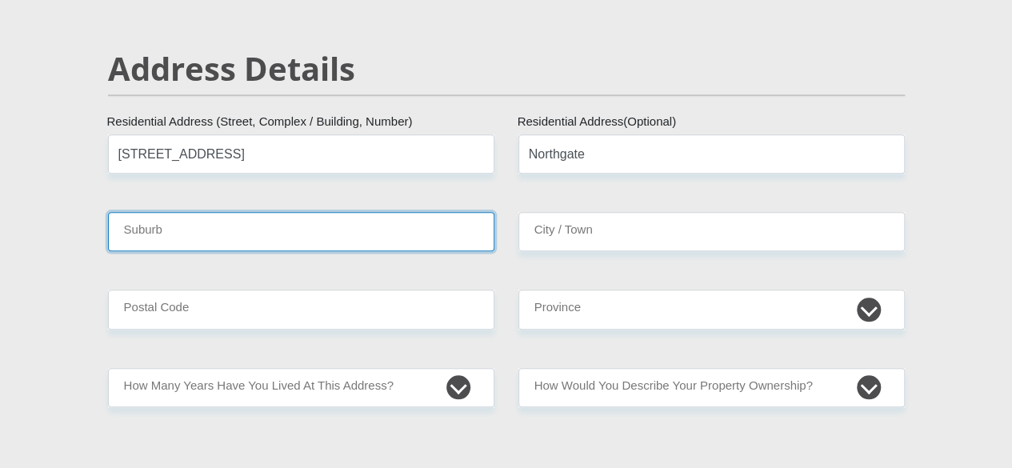
type input "NORTHGATE EXT"
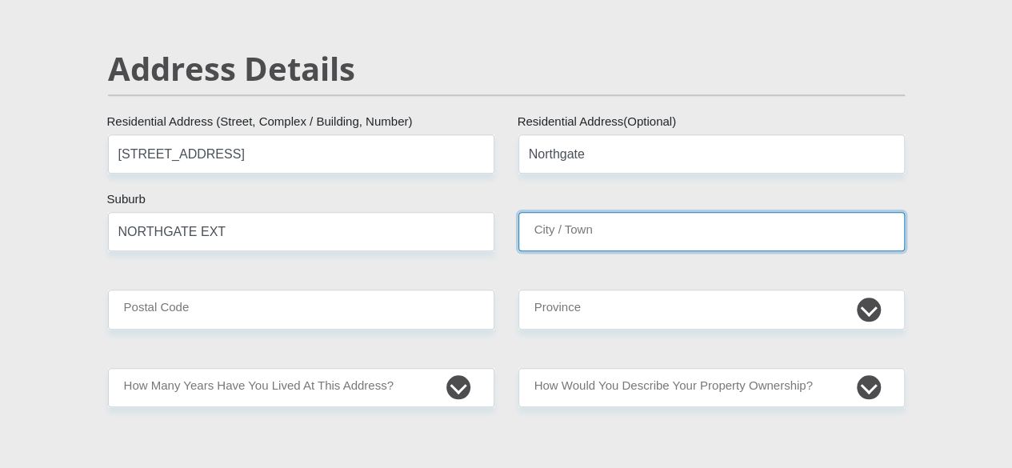
type input "NORTHGATE EXT"
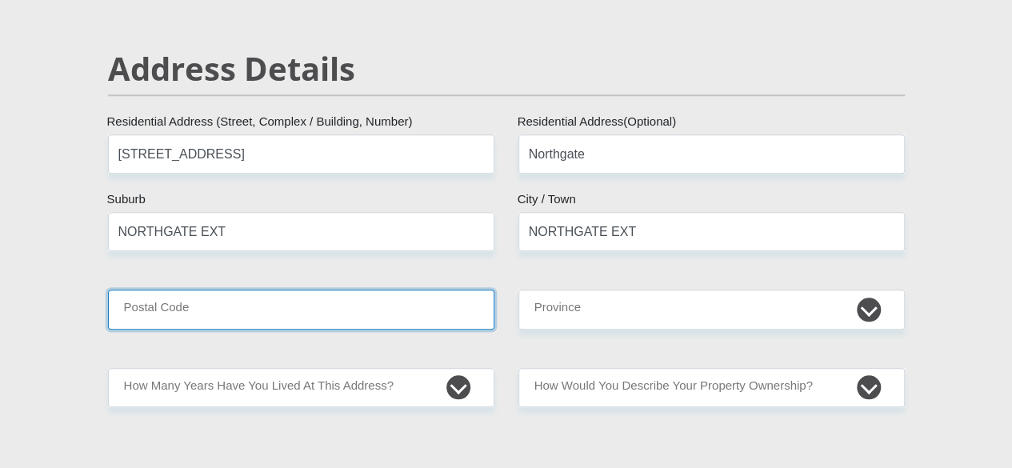
type input "2162"
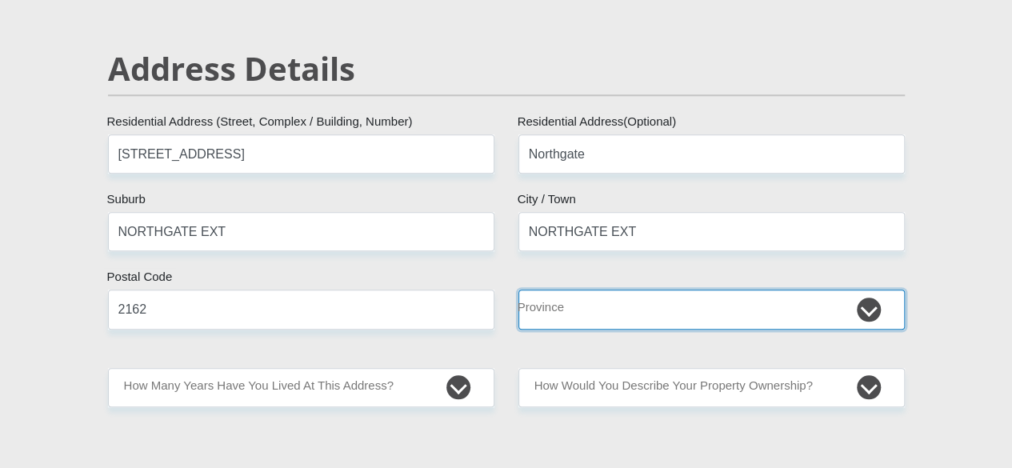
click at [733, 290] on select "Eastern Cape Free State [GEOGRAPHIC_DATA] [GEOGRAPHIC_DATA][DATE] [GEOGRAPHIC_D…" at bounding box center [712, 309] width 387 height 39
select select "Gauteng"
click at [519, 290] on select "Eastern Cape Free State [GEOGRAPHIC_DATA] [GEOGRAPHIC_DATA][DATE] [GEOGRAPHIC_D…" at bounding box center [712, 309] width 387 height 39
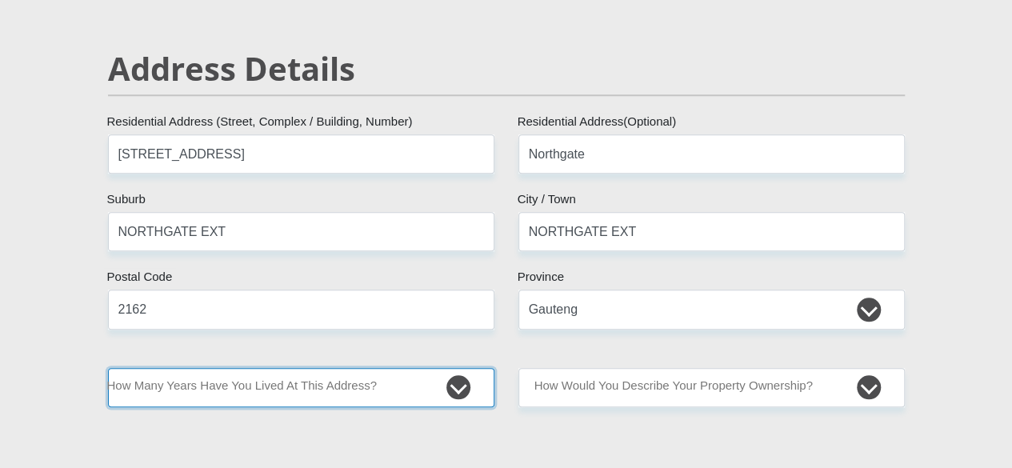
click at [451, 368] on select "less than 1 year 1-3 years 3-5 years 5+ years" at bounding box center [301, 387] width 387 height 39
select select "4"
click at [108, 368] on select "less than 1 year 1-3 years 3-5 years 5+ years" at bounding box center [301, 387] width 387 height 39
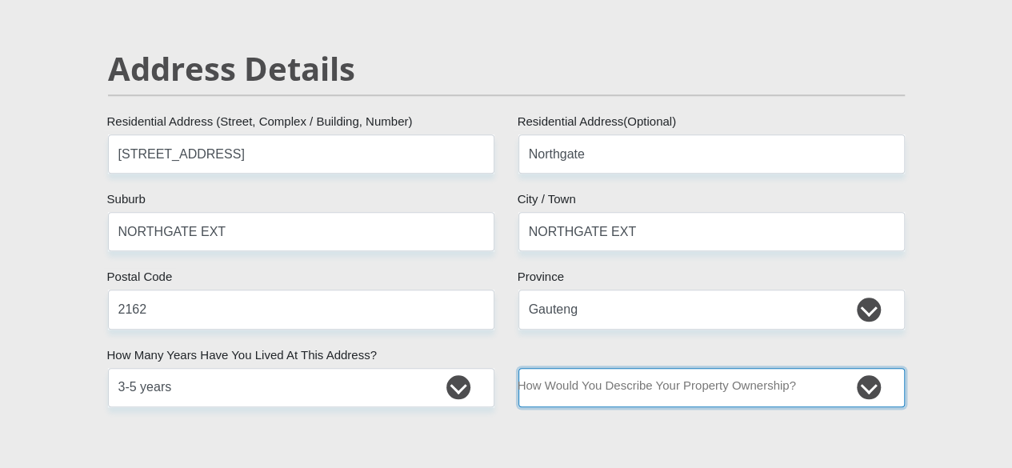
drag, startPoint x: 863, startPoint y: 338, endPoint x: 855, endPoint y: 340, distance: 8.4
click at [863, 368] on select "Owned Rented Family Owned Company Dwelling" at bounding box center [712, 387] width 387 height 39
select select "Owned"
click at [519, 368] on select "Owned Rented Family Owned Company Dwelling" at bounding box center [712, 387] width 387 height 39
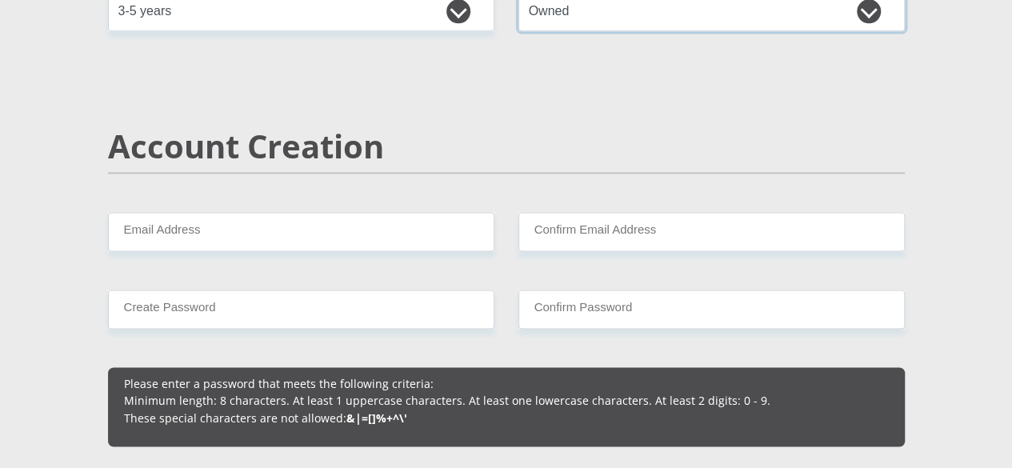
scroll to position [1120, 0]
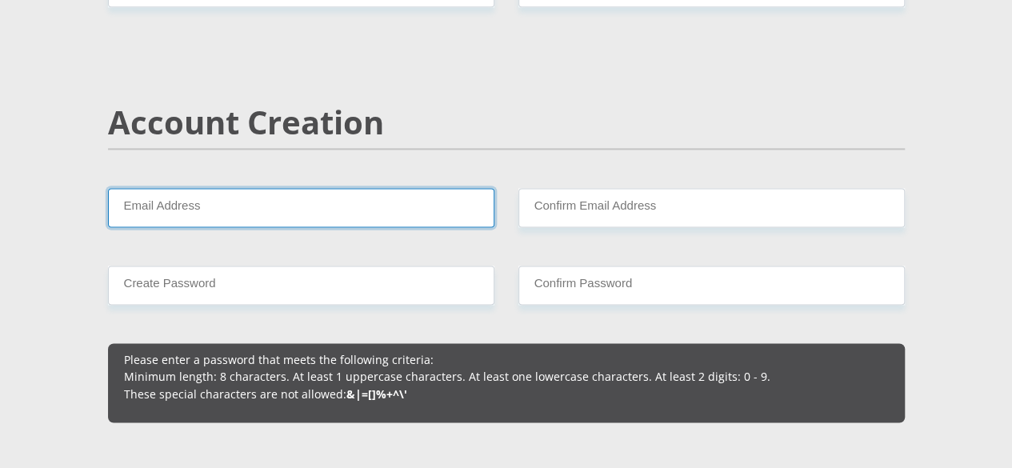
click at [407, 188] on input "Email Address" at bounding box center [301, 207] width 387 height 39
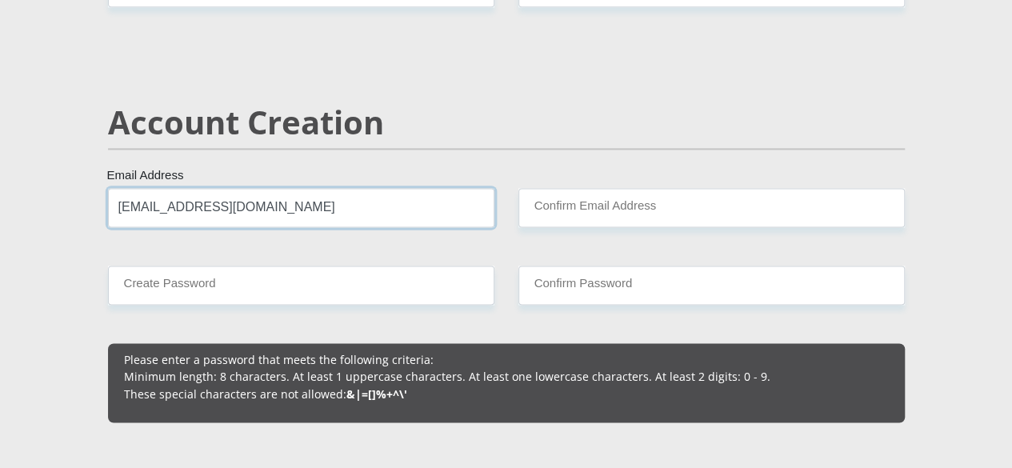
type input "[EMAIL_ADDRESS][DOMAIN_NAME]"
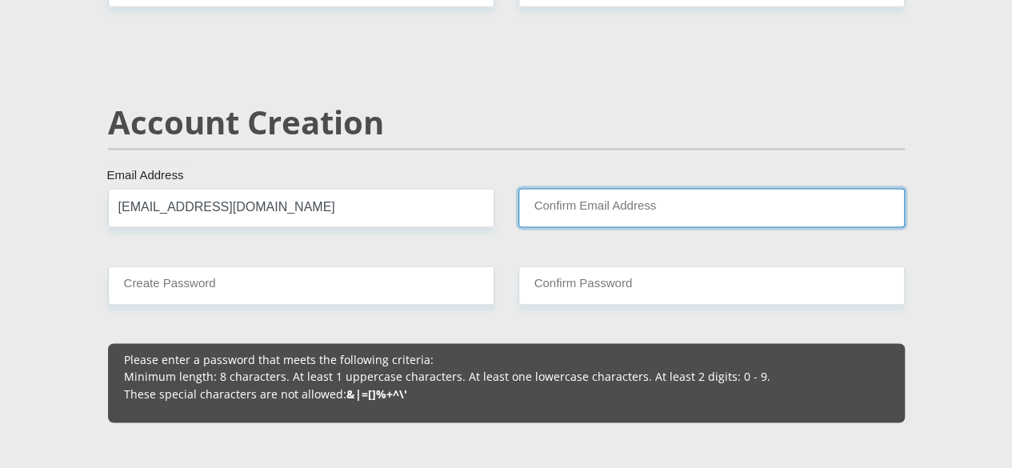
click at [609, 188] on input "Confirm Email Address" at bounding box center [712, 207] width 387 height 39
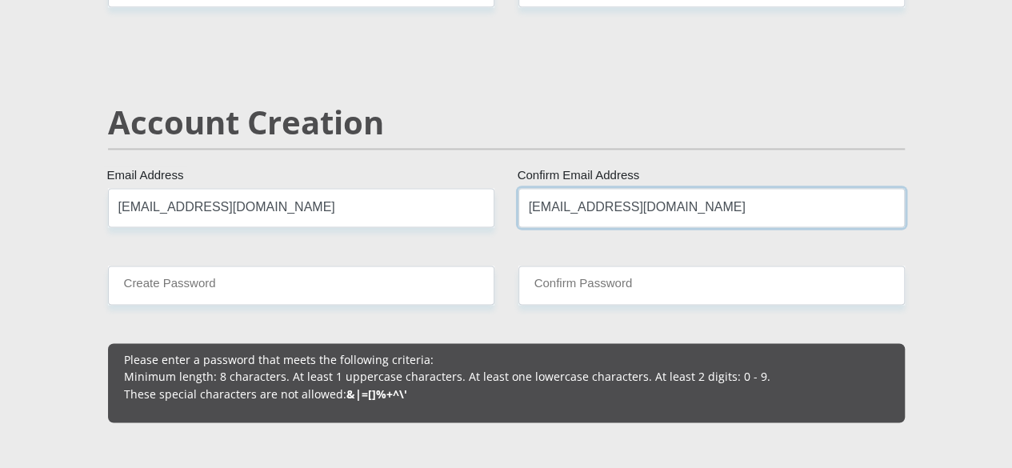
type input "[EMAIL_ADDRESS][DOMAIN_NAME]"
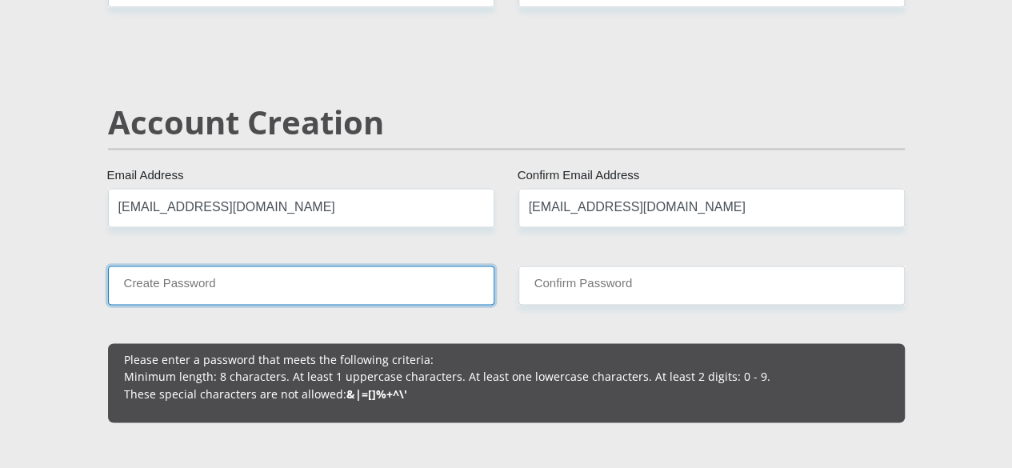
click at [304, 266] on input "Create Password" at bounding box center [301, 285] width 387 height 39
type input "M1k@yl@0921"
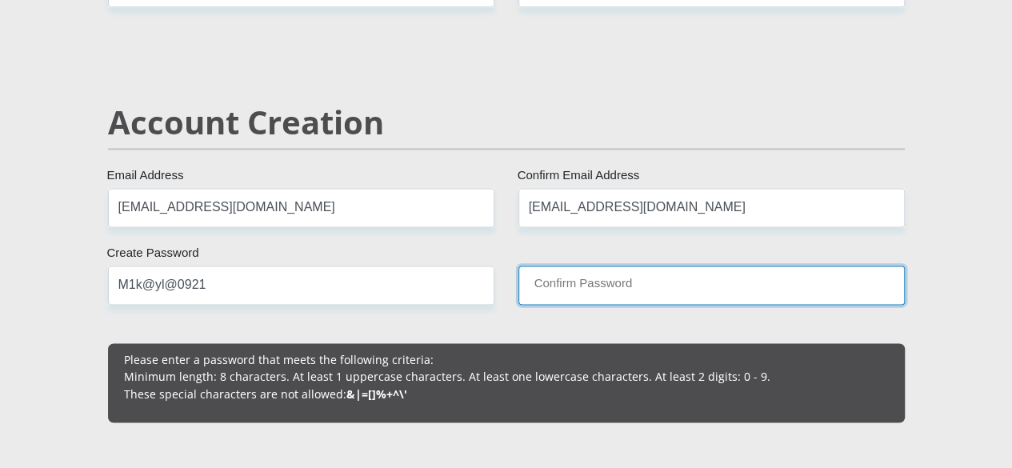
click at [608, 266] on input "Confirm Password" at bounding box center [712, 285] width 387 height 39
type input "M1k@yl@0921"
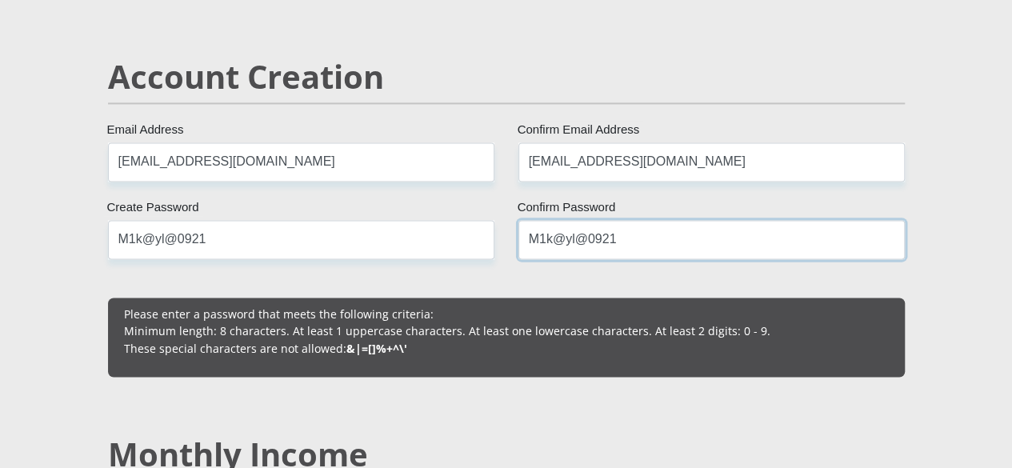
scroll to position [1361, 0]
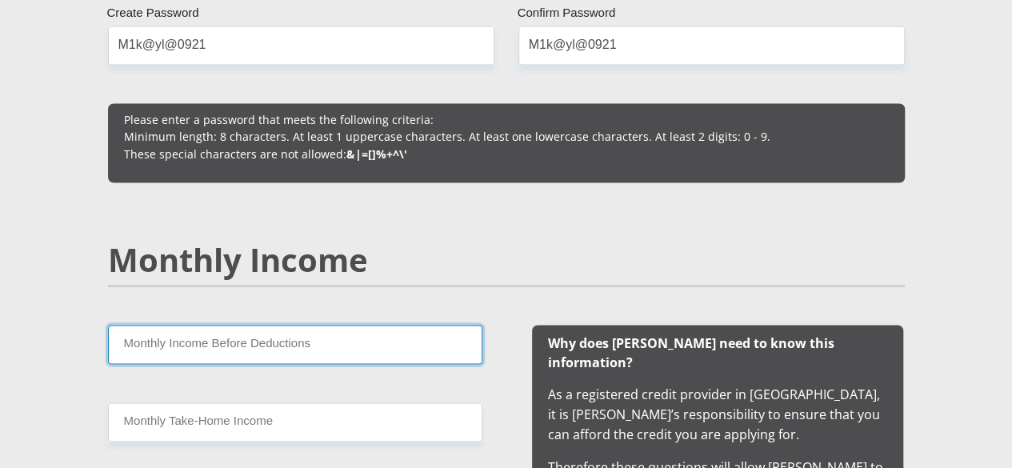
click at [381, 325] on input "Monthly Income Before Deductions" at bounding box center [295, 344] width 375 height 39
click at [264, 325] on input "Monthly Income Before Deductions" at bounding box center [295, 344] width 375 height 39
click at [283, 325] on input "Monthly Income Before Deductions" at bounding box center [295, 344] width 375 height 39
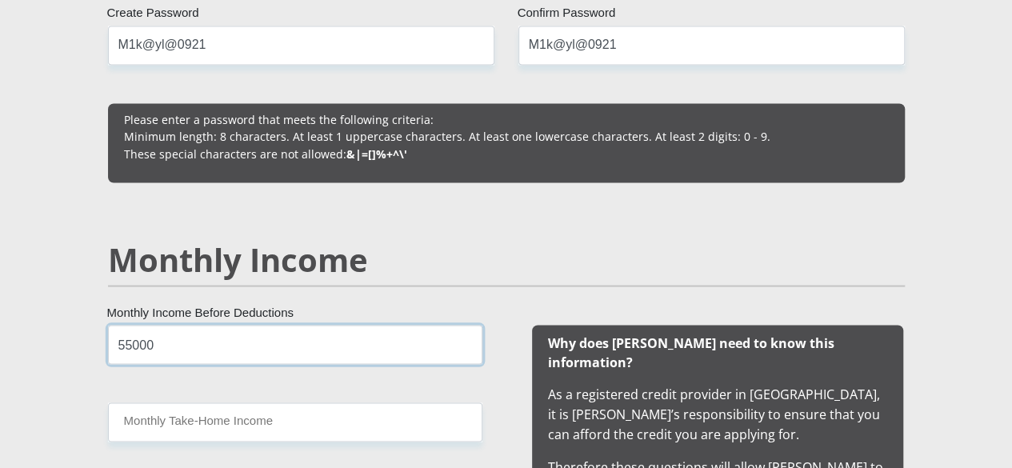
type input "55000"
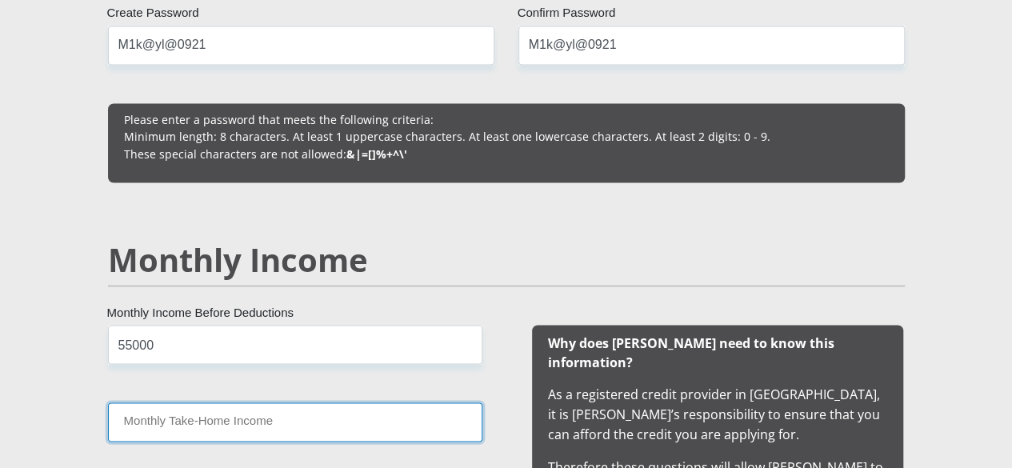
click at [265, 403] on input "Monthly Take-Home Income" at bounding box center [295, 422] width 375 height 39
type input "45000"
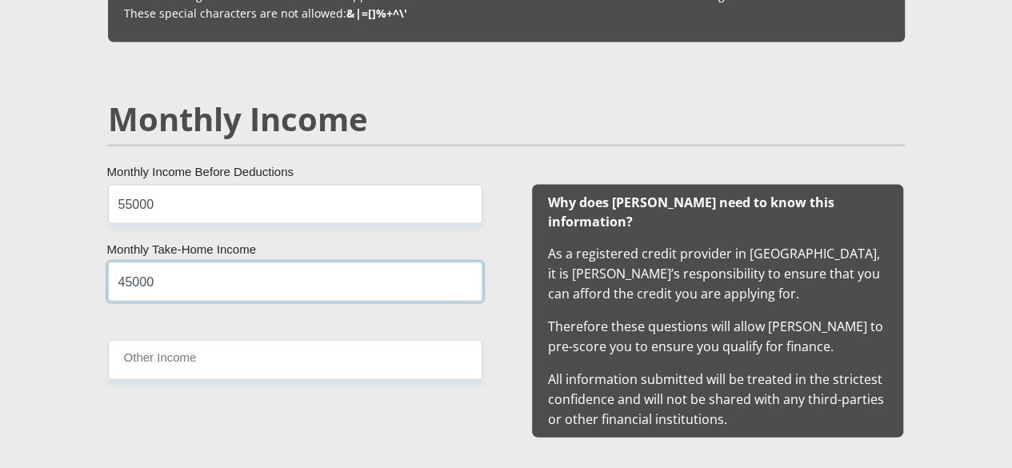
scroll to position [1521, 0]
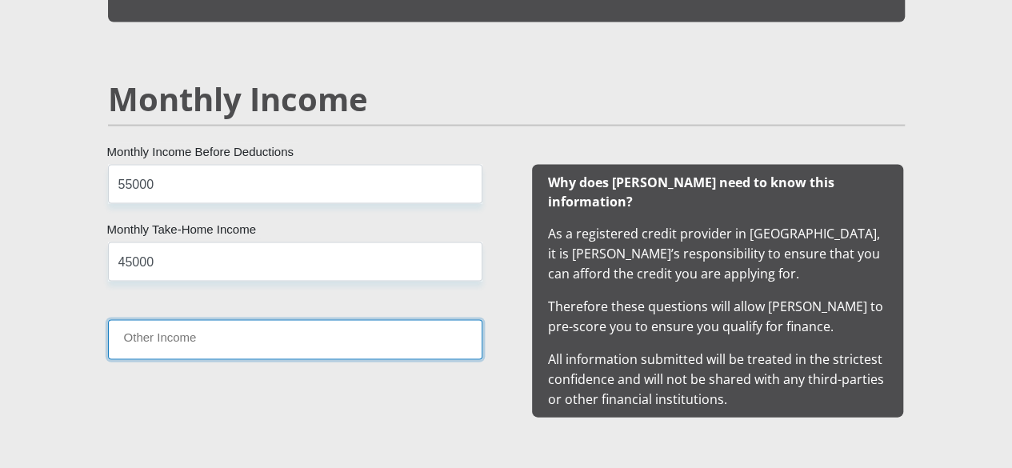
click at [279, 320] on input "Other Income" at bounding box center [295, 339] width 375 height 39
type input "6000"
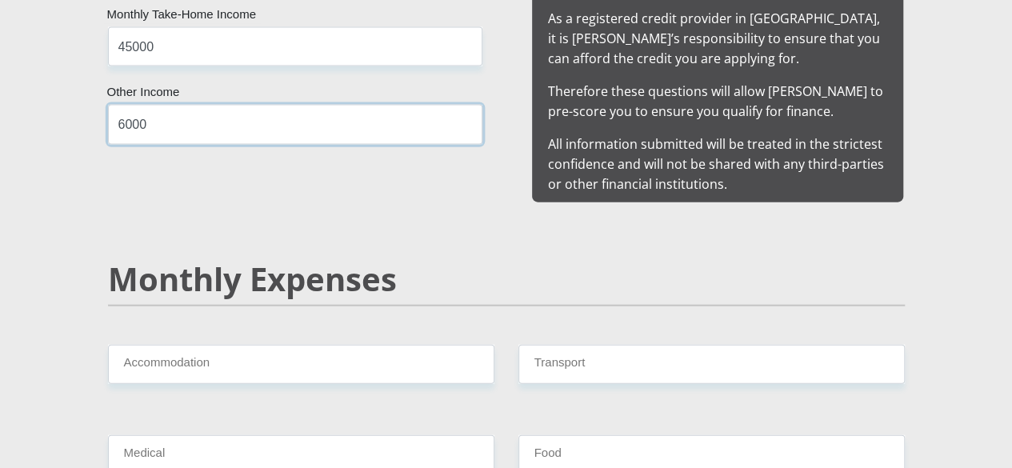
scroll to position [1841, 0]
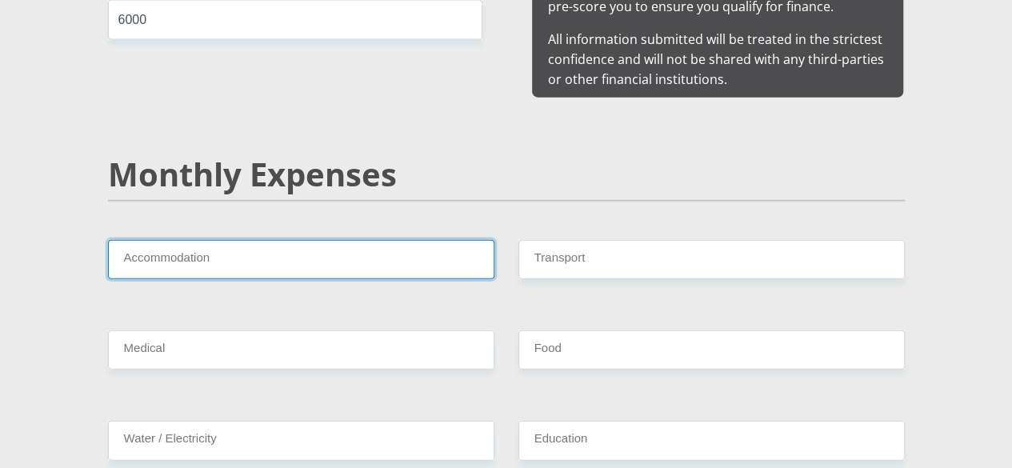
click at [333, 240] on input "Accommodation" at bounding box center [301, 259] width 387 height 39
type input "0"
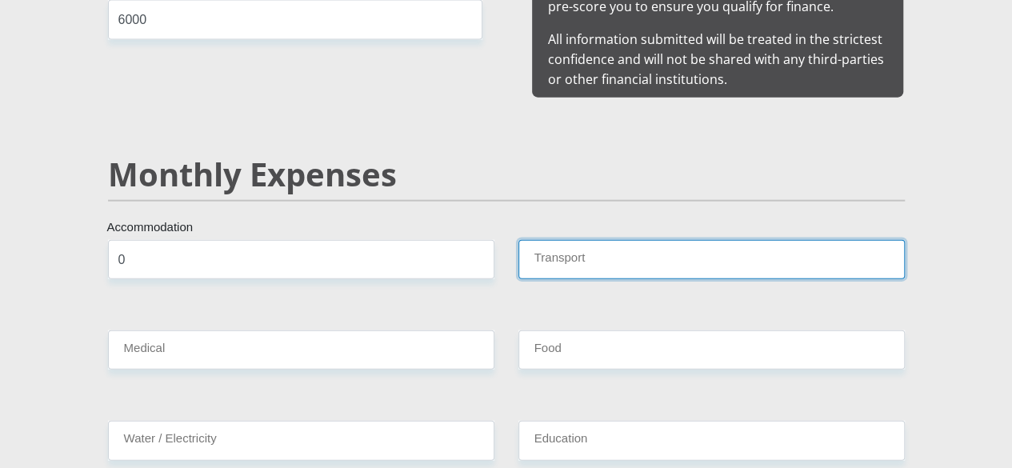
click at [556, 240] on input "Transport" at bounding box center [712, 259] width 387 height 39
type input "4000"
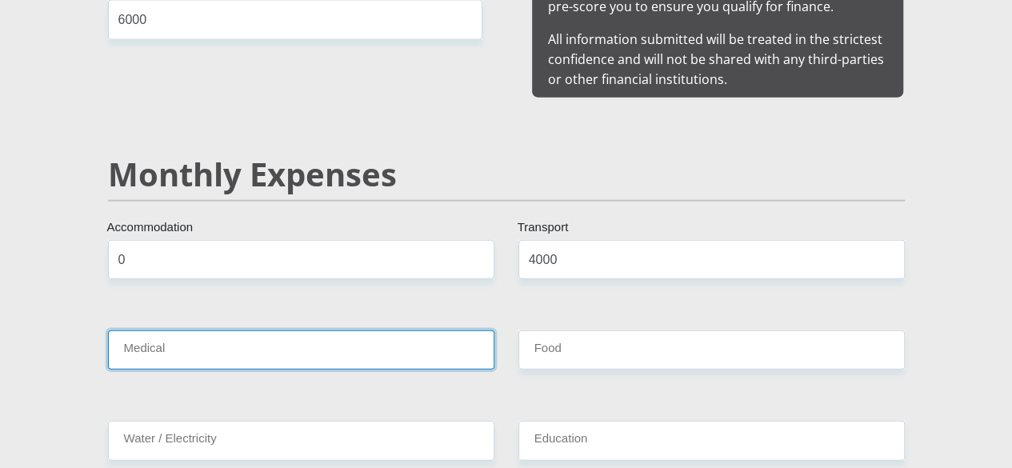
click at [352, 331] on input "Medical" at bounding box center [301, 350] width 387 height 39
type input "250"
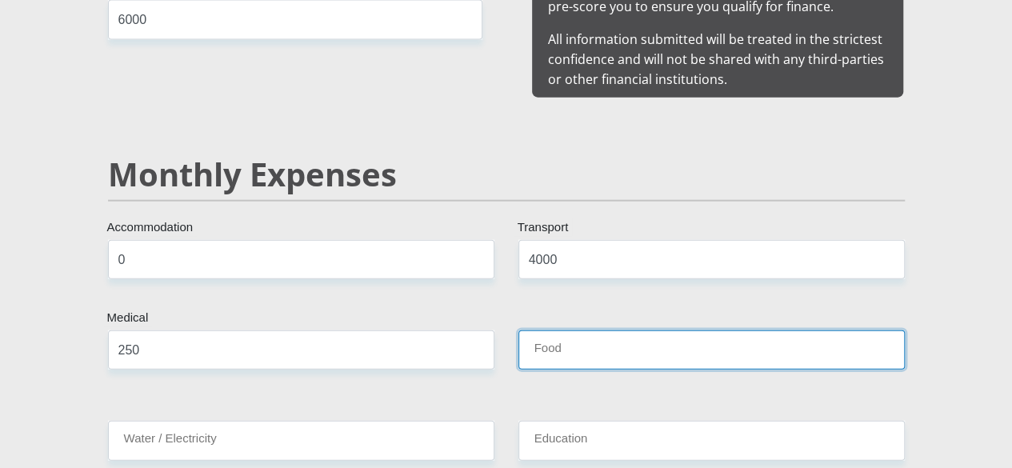
drag, startPoint x: 584, startPoint y: 283, endPoint x: 579, endPoint y: 293, distance: 11.5
click at [584, 331] on input "Food" at bounding box center [712, 350] width 387 height 39
type input "3250"
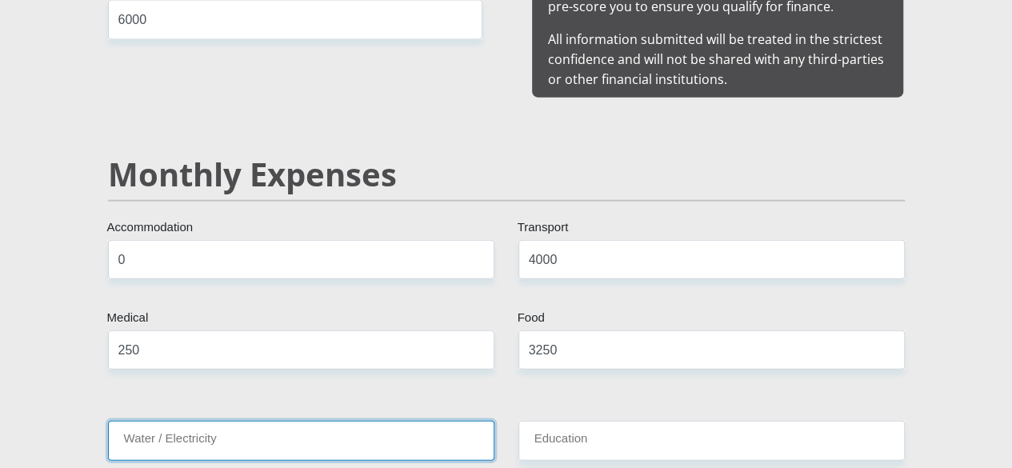
click at [347, 421] on input "Water / Electricity" at bounding box center [301, 440] width 387 height 39
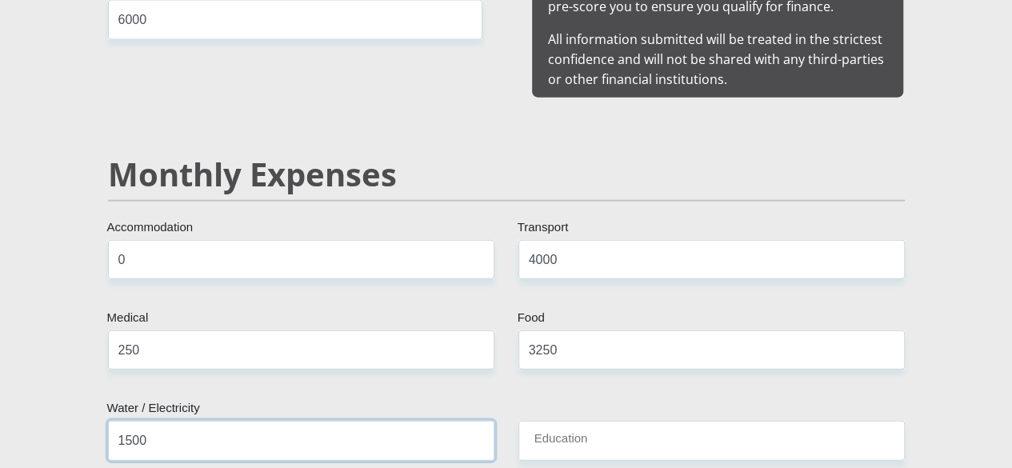
type input "1500"
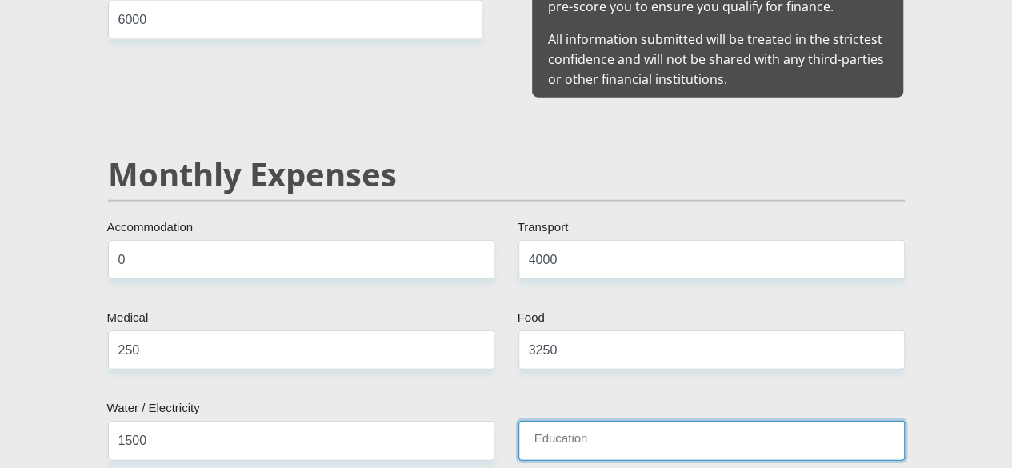
click at [544, 421] on input "Education" at bounding box center [712, 440] width 387 height 39
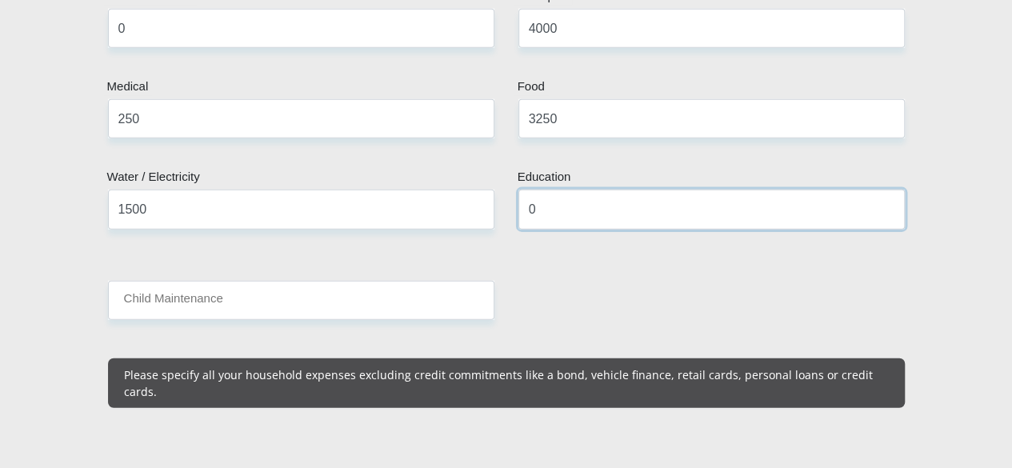
scroll to position [2081, 0]
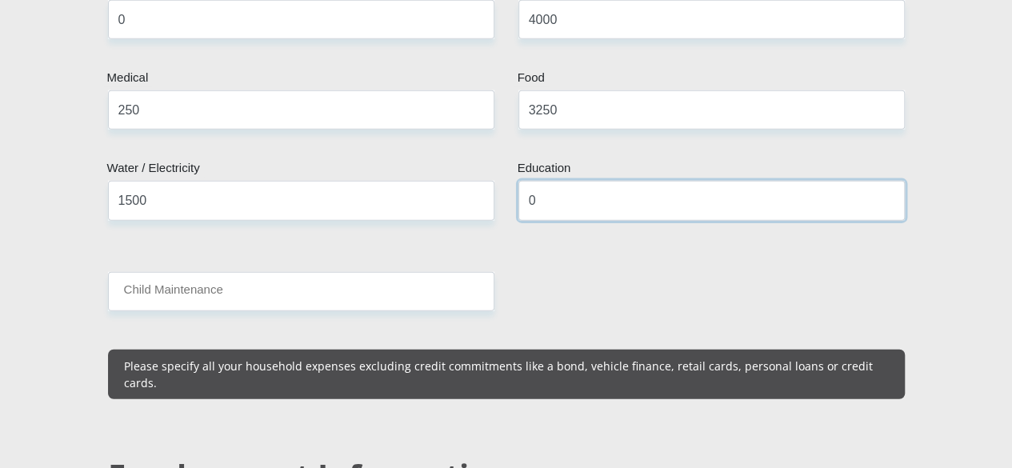
type input "0"
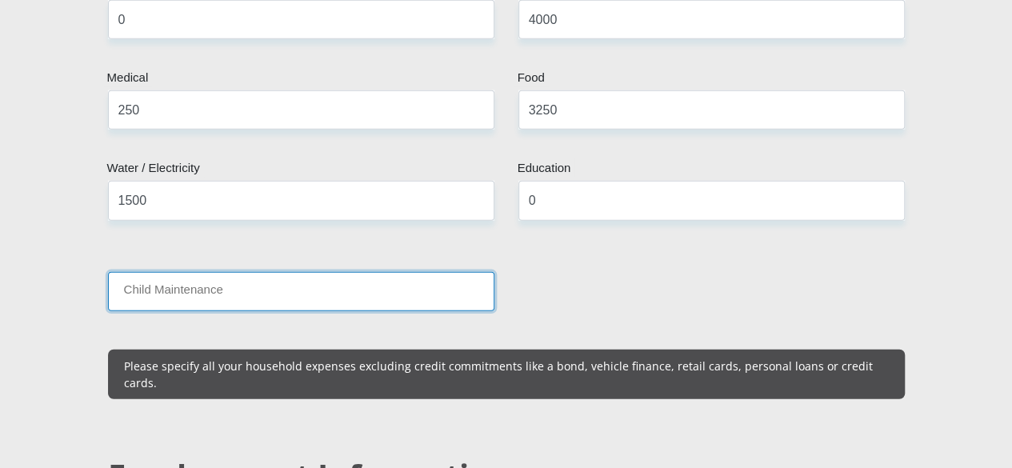
click at [344, 272] on input "Child Maintenance" at bounding box center [301, 291] width 387 height 39
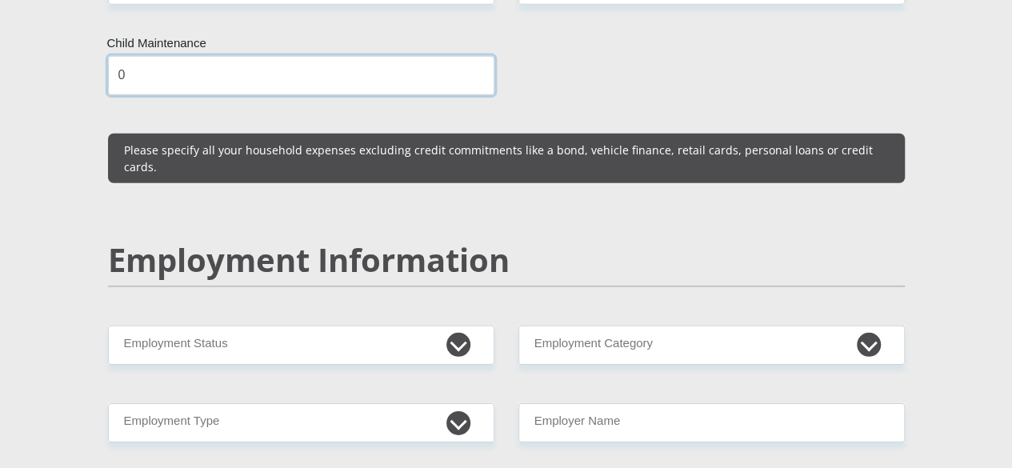
scroll to position [2401, 0]
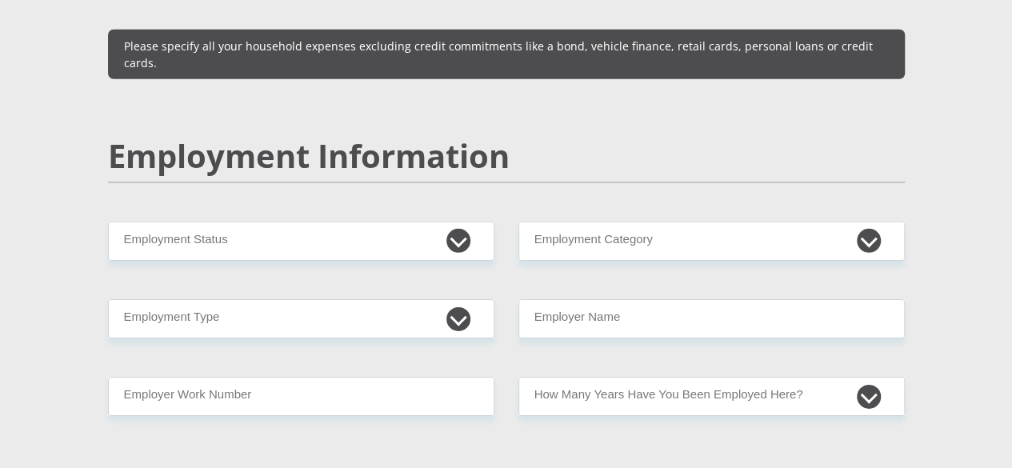
type input "0"
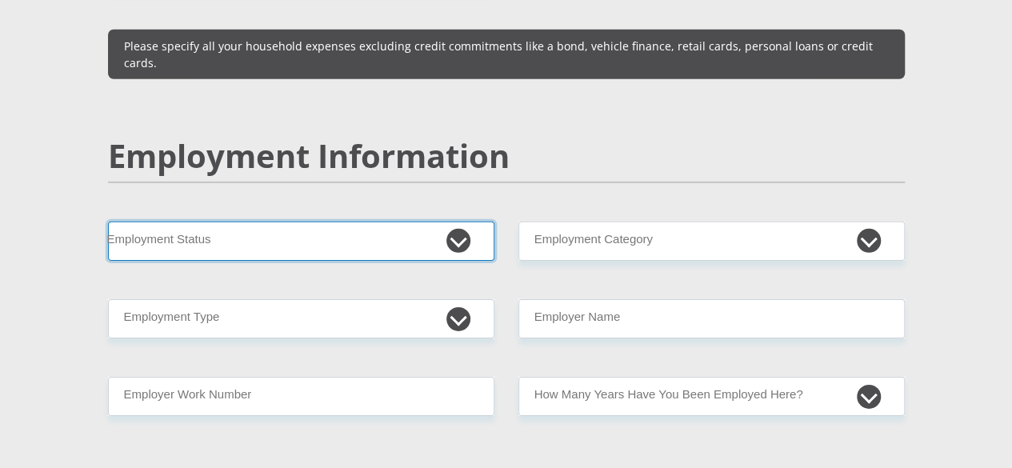
click at [457, 222] on select "Permanent/Full-time Part-time/Casual [DEMOGRAPHIC_DATA] Worker Self-Employed Ho…" at bounding box center [301, 241] width 387 height 39
select select "1"
click at [108, 222] on select "Permanent/Full-time Part-time/Casual [DEMOGRAPHIC_DATA] Worker Self-Employed Ho…" at bounding box center [301, 241] width 387 height 39
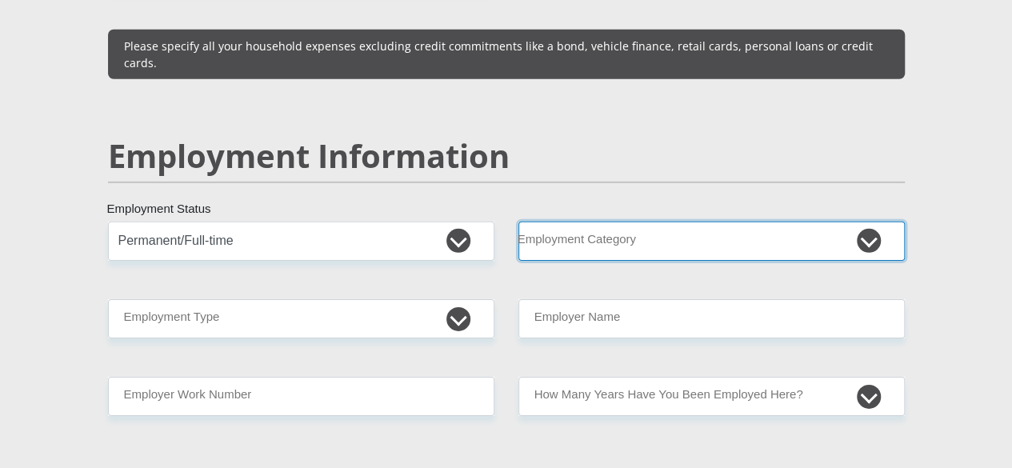
click at [662, 222] on select "AGRICULTURE ALCOHOL & TOBACCO CONSTRUCTION MATERIALS METALLURGY EQUIPMENT FOR R…" at bounding box center [712, 241] width 387 height 39
select select "14"
click at [519, 222] on select "AGRICULTURE ALCOHOL & TOBACCO CONSTRUCTION MATERIALS METALLURGY EQUIPMENT FOR R…" at bounding box center [712, 241] width 387 height 39
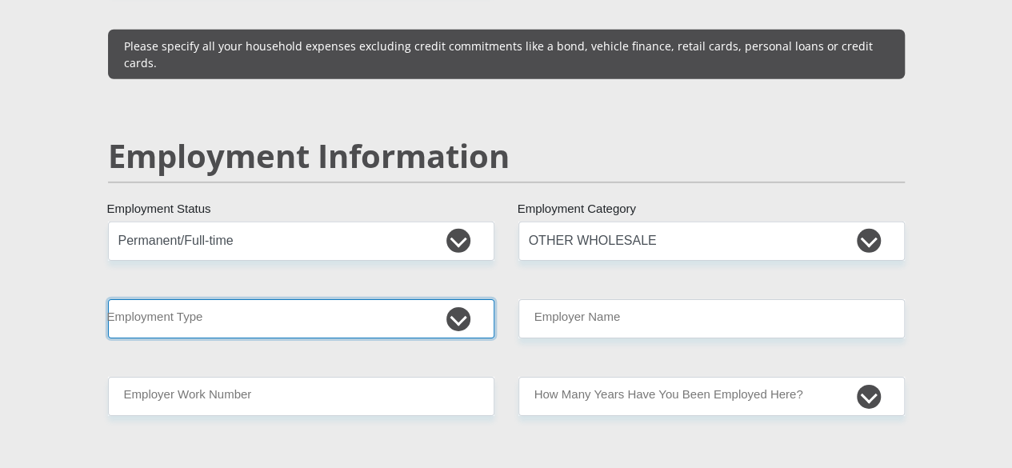
click at [459, 299] on select "College/Lecturer Craft Seller Creative Driver Executive Farmer Forces - Non Com…" at bounding box center [301, 318] width 387 height 39
select select "Creative"
click at [108, 299] on select "College/Lecturer Craft Seller Creative Driver Executive Farmer Forces - Non Com…" at bounding box center [301, 318] width 387 height 39
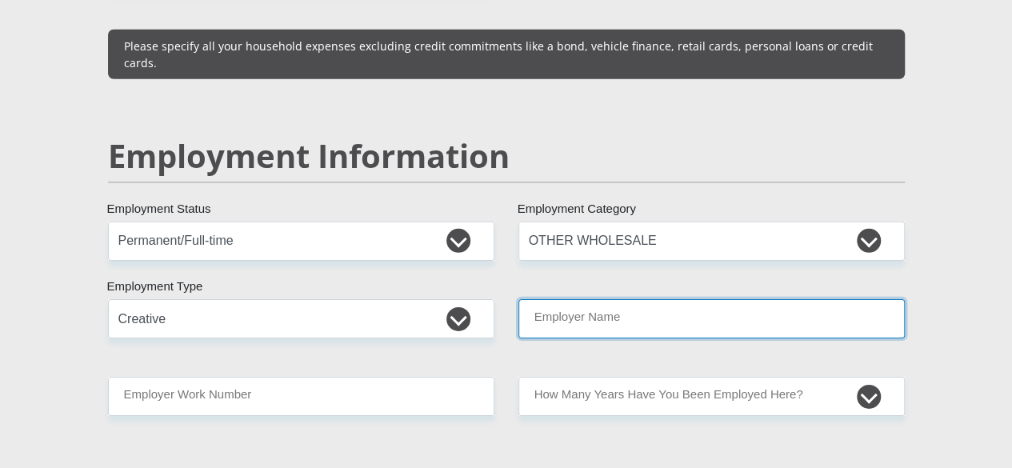
click at [680, 299] on input "Employer Name" at bounding box center [712, 318] width 387 height 39
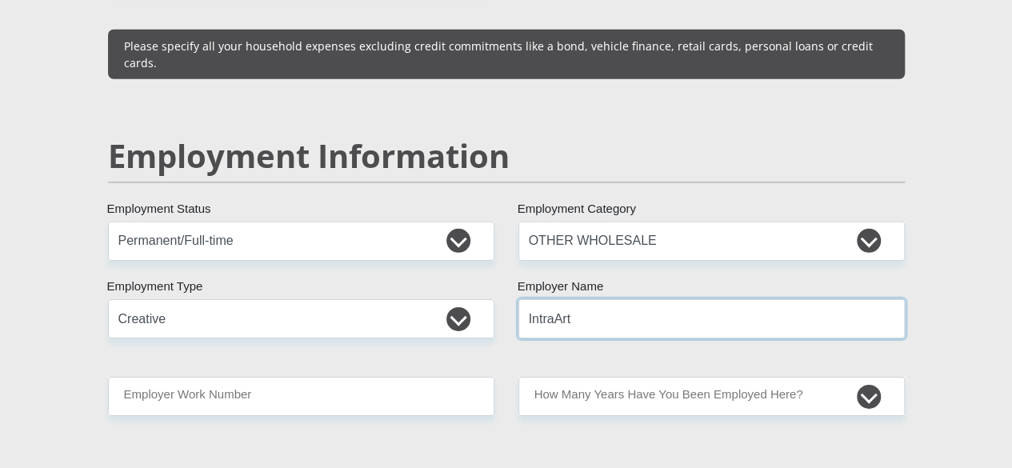
click at [557, 299] on input "IntraArt" at bounding box center [712, 318] width 387 height 39
type input "IntraArt"
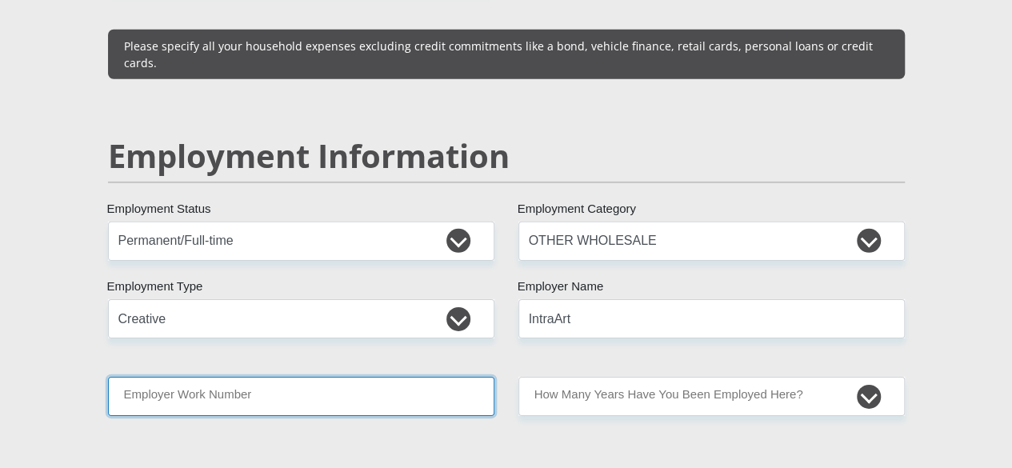
click at [389, 377] on input "Employer Work Number" at bounding box center [301, 396] width 387 height 39
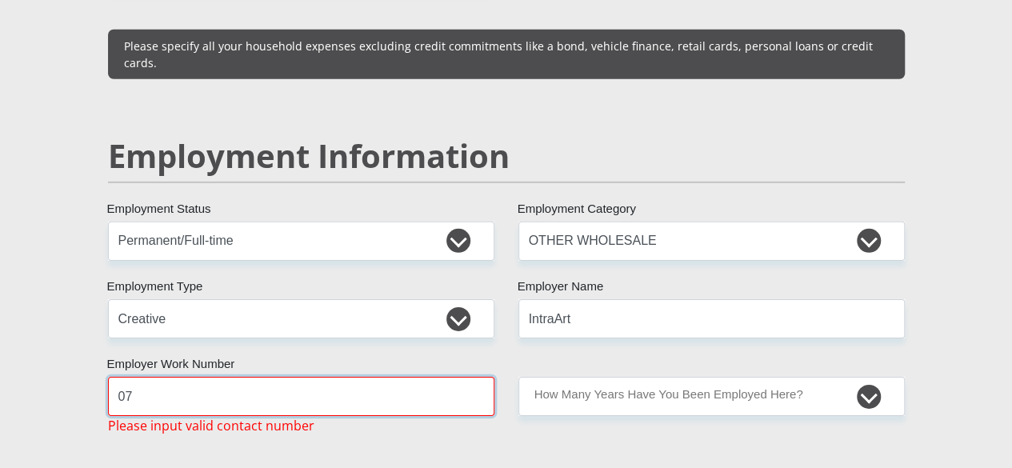
type input "0725857804"
type input "L"
type input "Malamba"
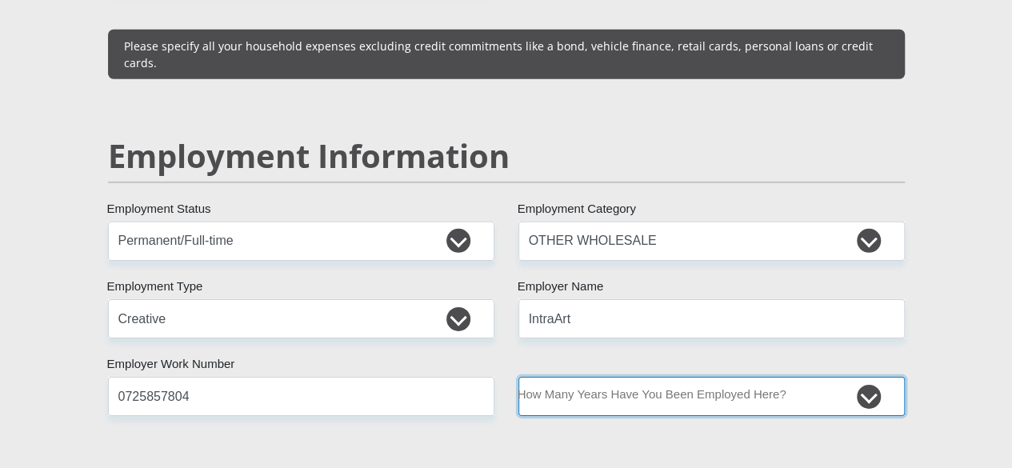
click at [804, 377] on select "less than 1 year 1-3 years 3-5 years 5+ years" at bounding box center [712, 396] width 387 height 39
select select "60"
click at [519, 377] on select "less than 1 year 1-3 years 3-5 years 5+ years" at bounding box center [712, 396] width 387 height 39
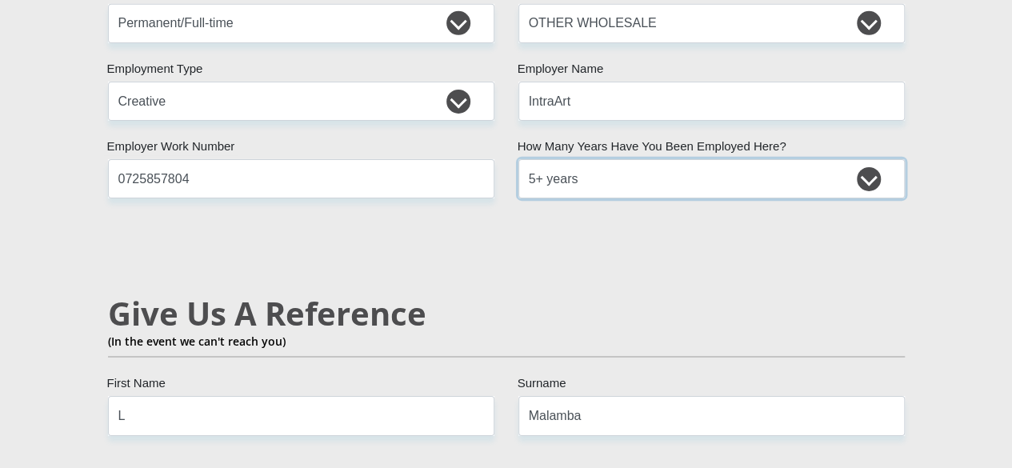
scroll to position [2641, 0]
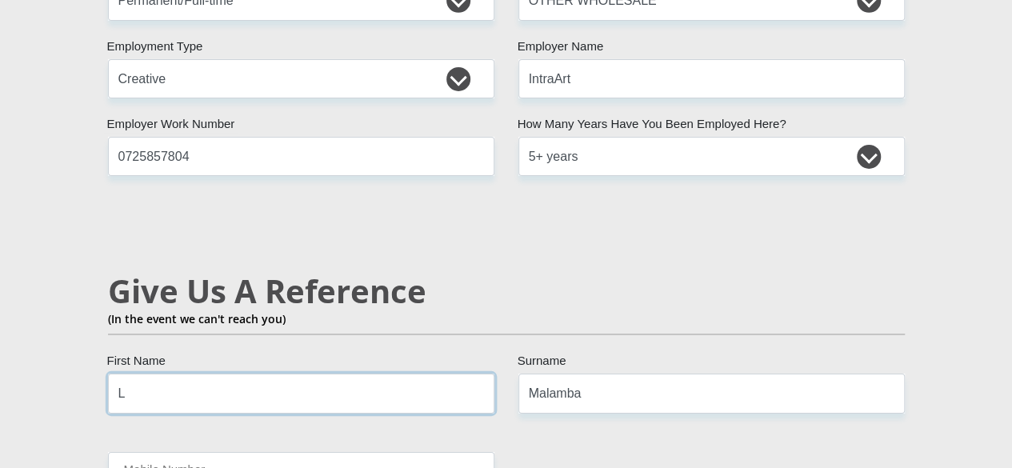
click at [367, 374] on input "L" at bounding box center [301, 393] width 387 height 39
click at [293, 452] on input "Mobile Number" at bounding box center [301, 471] width 387 height 39
type input "0812308905"
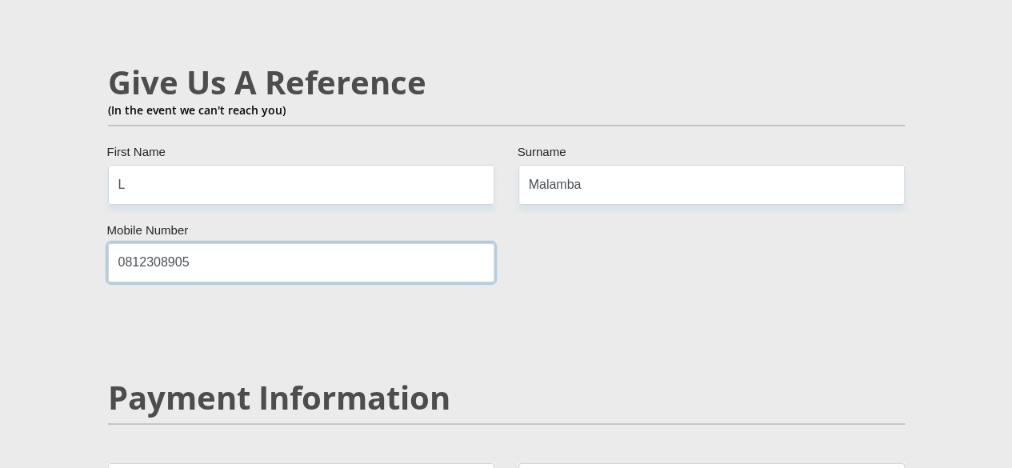
scroll to position [2961, 0]
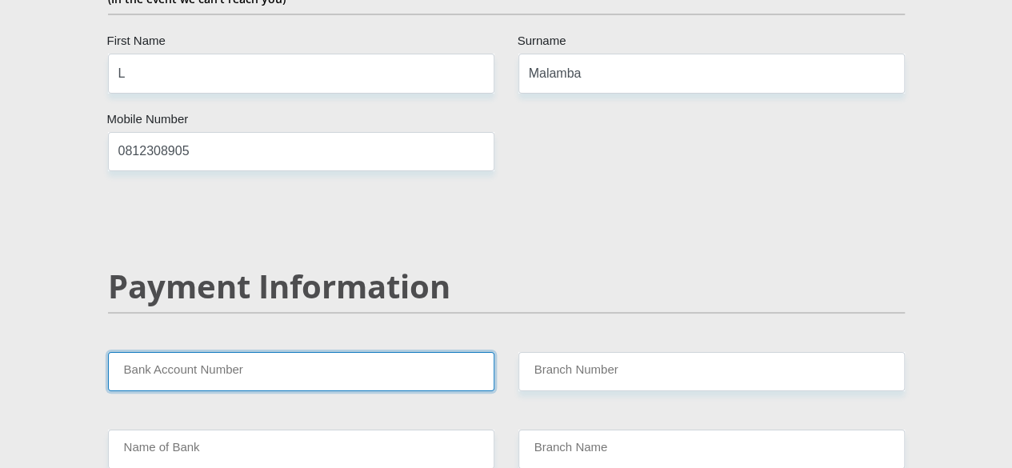
click at [381, 352] on input "Bank Account Number" at bounding box center [301, 371] width 387 height 39
type input "51005888935"
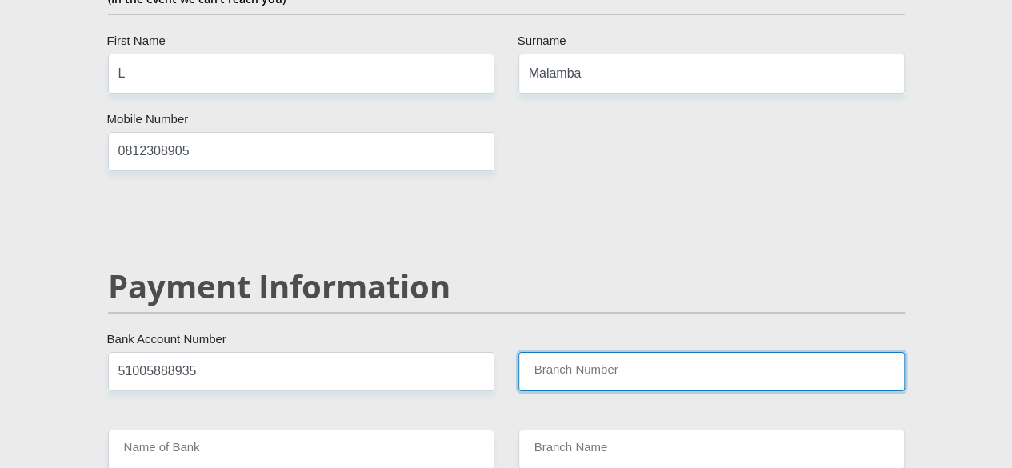
click at [623, 352] on input "Branch Number" at bounding box center [712, 371] width 387 height 39
type input "678910"
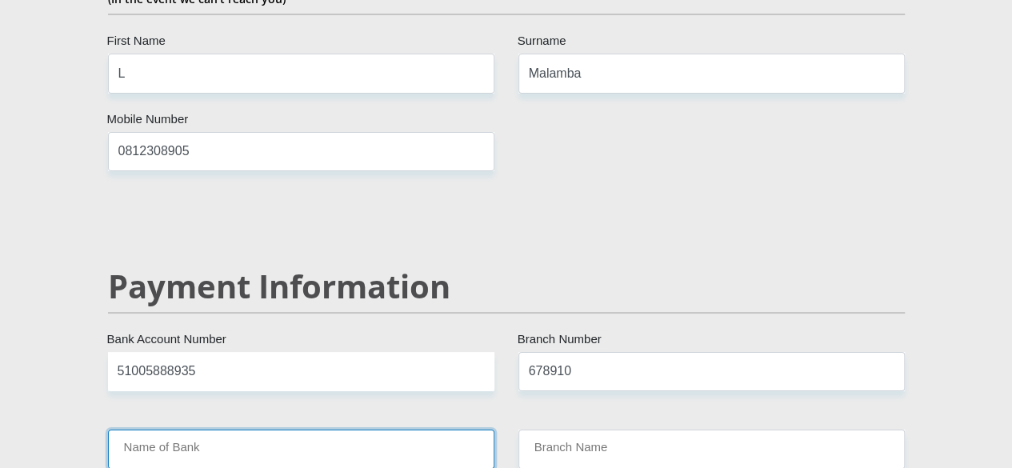
click at [333, 430] on input "Name of Bank" at bounding box center [301, 449] width 387 height 39
type input "TYME BANK LIMITED"
type input "TYME ROSEBANK"
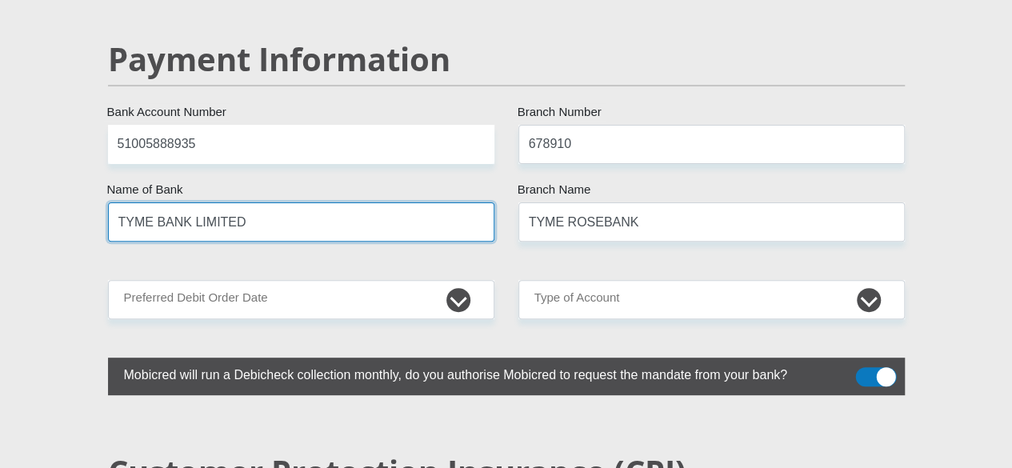
scroll to position [3201, 0]
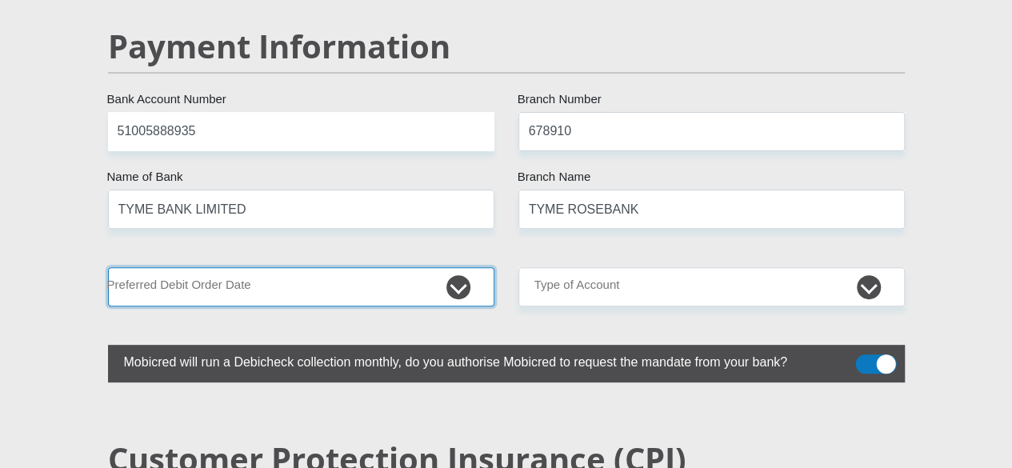
click at [460, 267] on select "1st 2nd 3rd 4th 5th 7th 18th 19th 20th 21st 22nd 23rd 24th 25th 26th 27th 28th …" at bounding box center [301, 286] width 387 height 39
select select "28"
click at [108, 267] on select "1st 2nd 3rd 4th 5th 7th 18th 19th 20th 21st 22nd 23rd 24th 25th 26th 27th 28th …" at bounding box center [301, 286] width 387 height 39
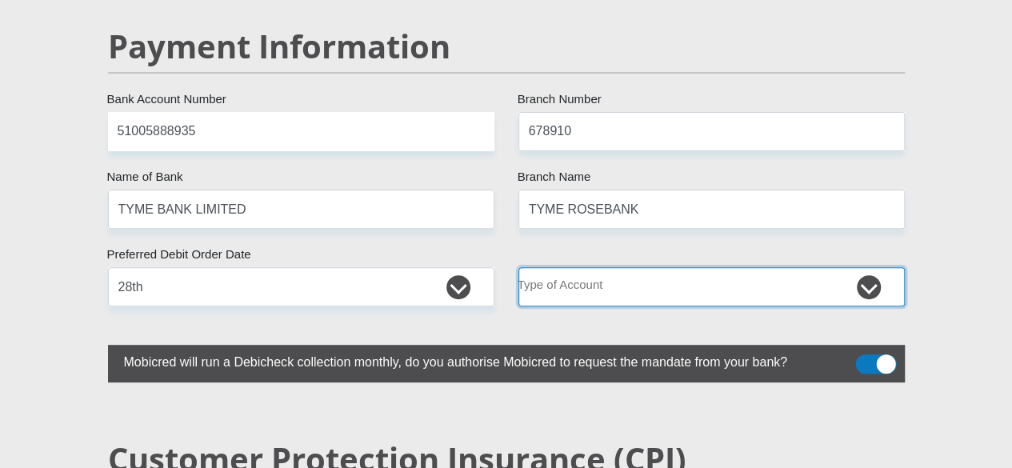
click at [869, 267] on select "Cheque Savings" at bounding box center [712, 286] width 387 height 39
select select "SAV"
click at [519, 267] on select "Cheque Savings" at bounding box center [712, 286] width 387 height 39
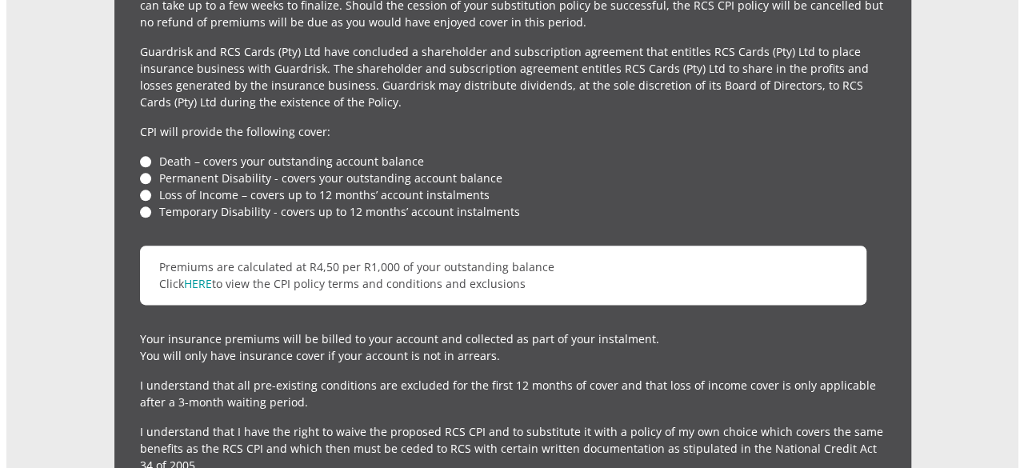
scroll to position [4082, 0]
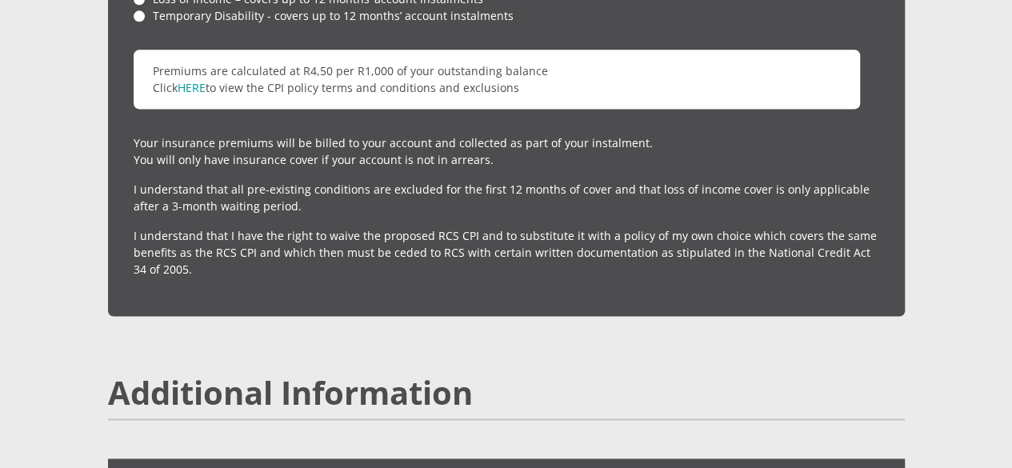
click at [865, 467] on input "checkbox" at bounding box center [865, 472] width 0 height 0
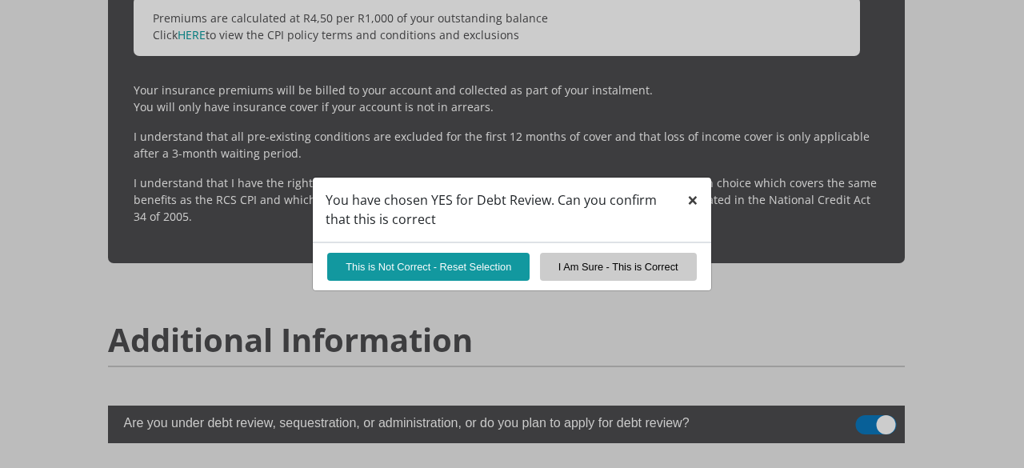
click at [692, 202] on span "×" at bounding box center [692, 199] width 11 height 26
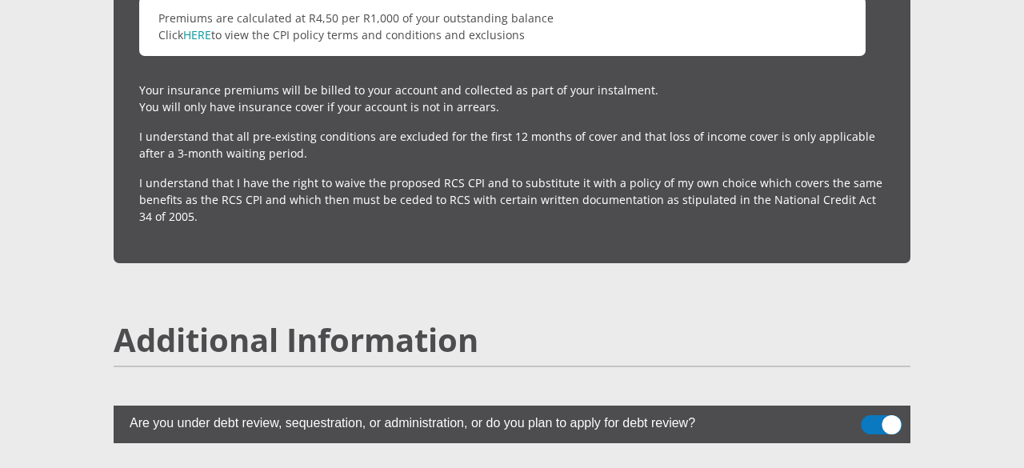
click at [876, 415] on span at bounding box center [882, 424] width 41 height 19
click at [871, 419] on input "checkbox" at bounding box center [871, 419] width 0 height 0
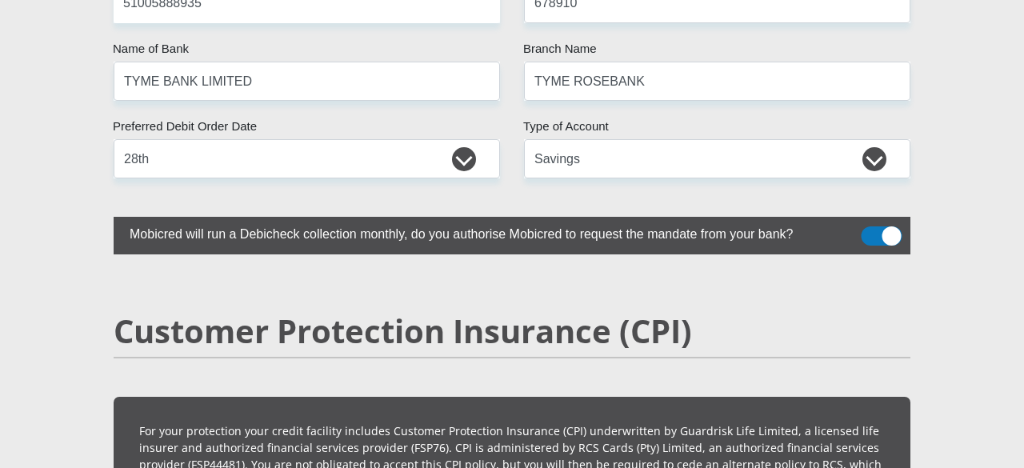
scroll to position [3198, 0]
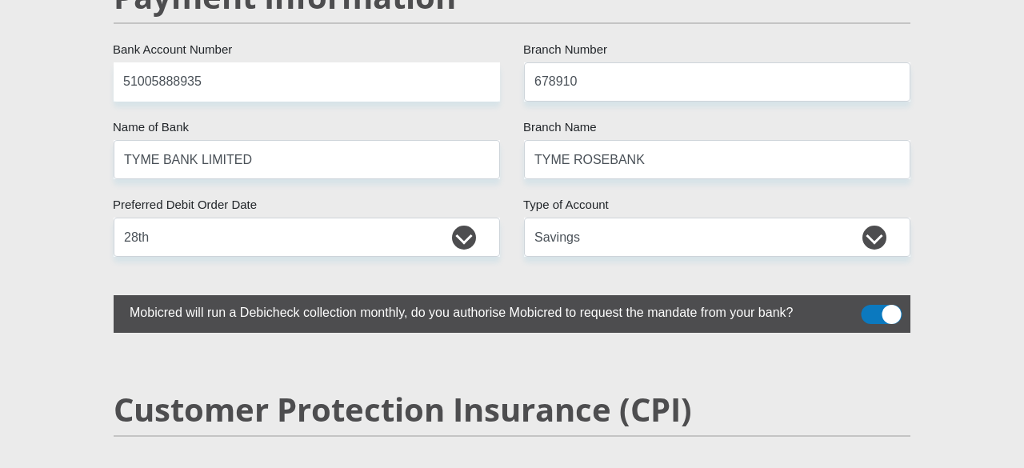
drag, startPoint x: 506, startPoint y: 291, endPoint x: 580, endPoint y: 287, distance: 74.5
drag, startPoint x: 580, startPoint y: 287, endPoint x: 884, endPoint y: 299, distance: 303.6
click at [880, 305] on span at bounding box center [882, 314] width 41 height 19
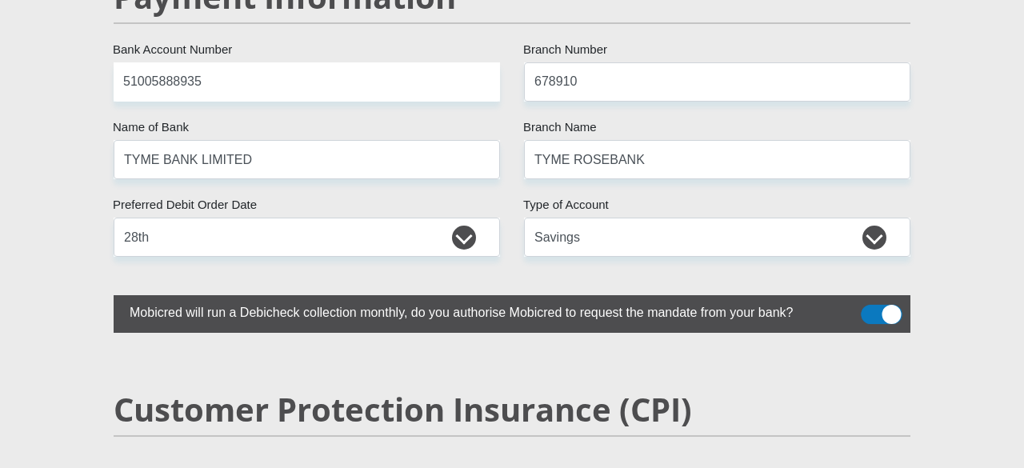
click at [871, 309] on input "checkbox" at bounding box center [871, 309] width 0 height 0
click at [880, 305] on span at bounding box center [882, 314] width 41 height 19
click at [871, 309] on input "checkbox" at bounding box center [871, 309] width 0 height 0
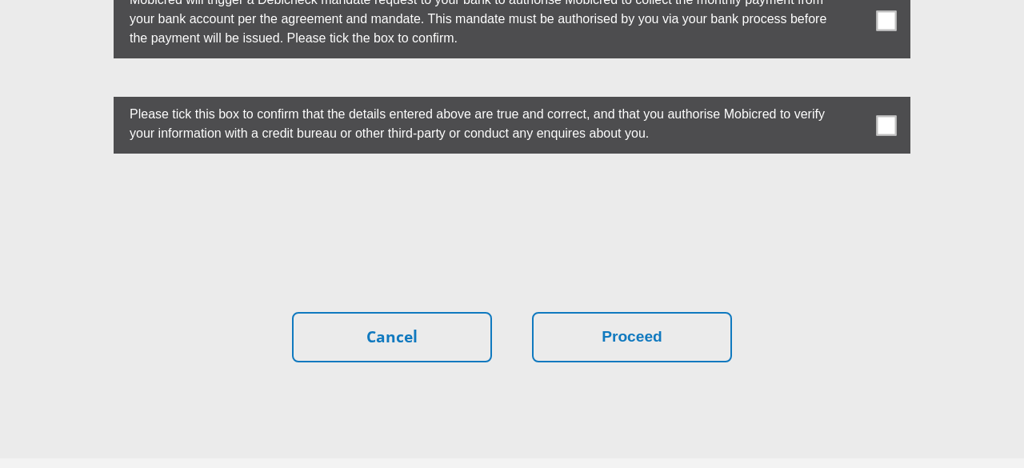
scroll to position [4527, 0]
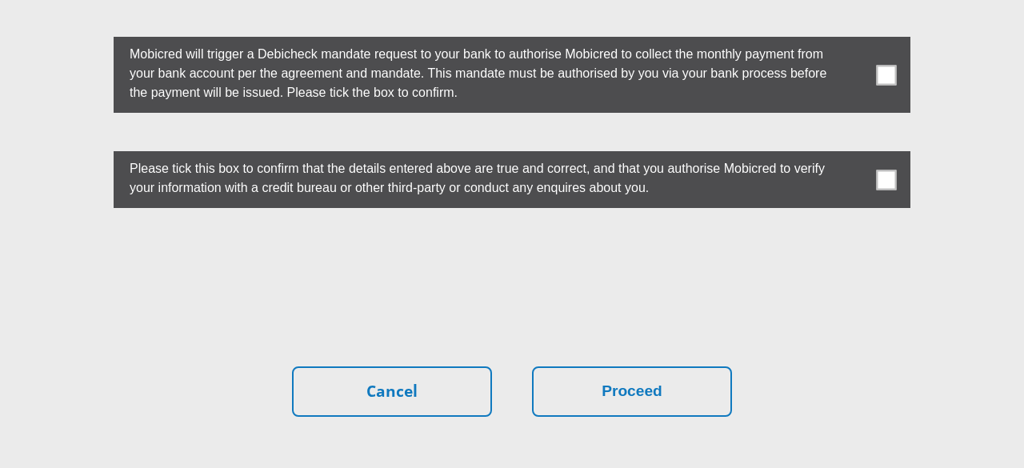
click at [888, 65] on span at bounding box center [887, 75] width 20 height 20
click at [855, 41] on input "checkbox" at bounding box center [855, 41] width 0 height 0
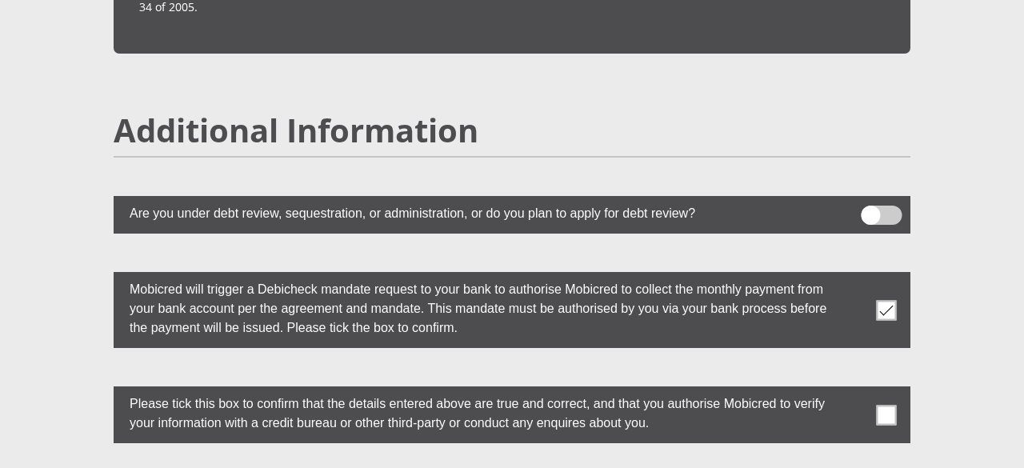
click at [884, 405] on span at bounding box center [887, 415] width 20 height 20
click at [855, 391] on input "checkbox" at bounding box center [855, 391] width 0 height 0
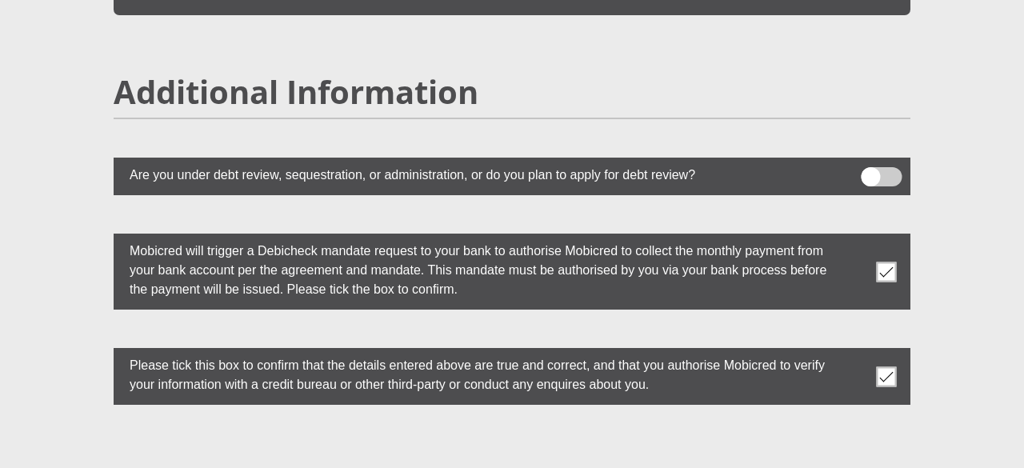
scroll to position [4581, 0]
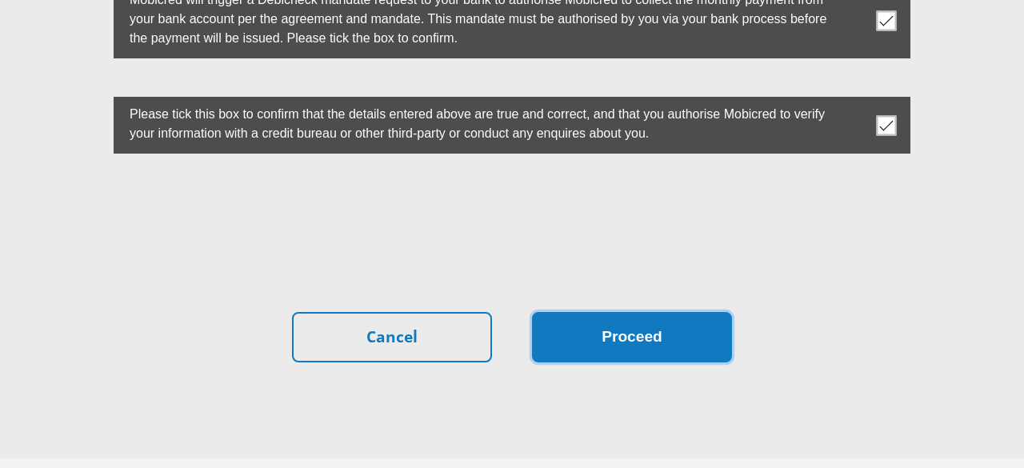
click at [642, 312] on button "Proceed" at bounding box center [632, 337] width 200 height 50
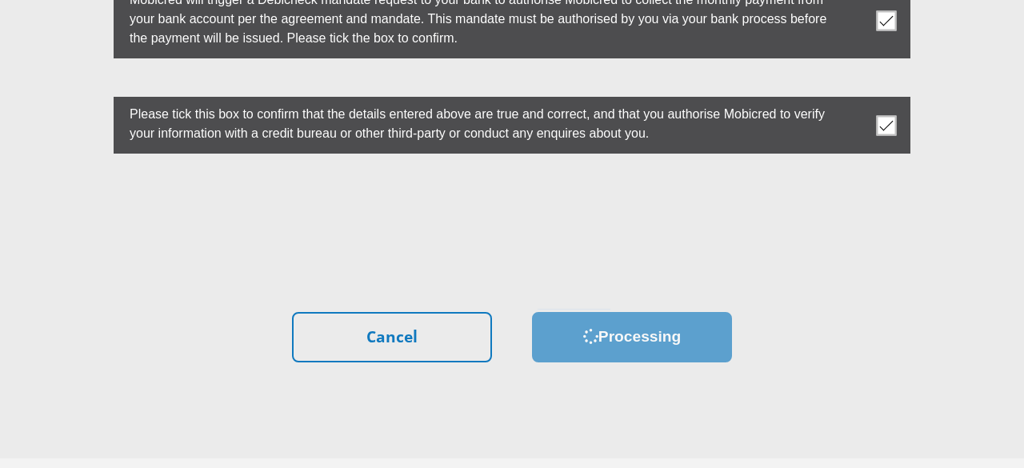
scroll to position [0, 0]
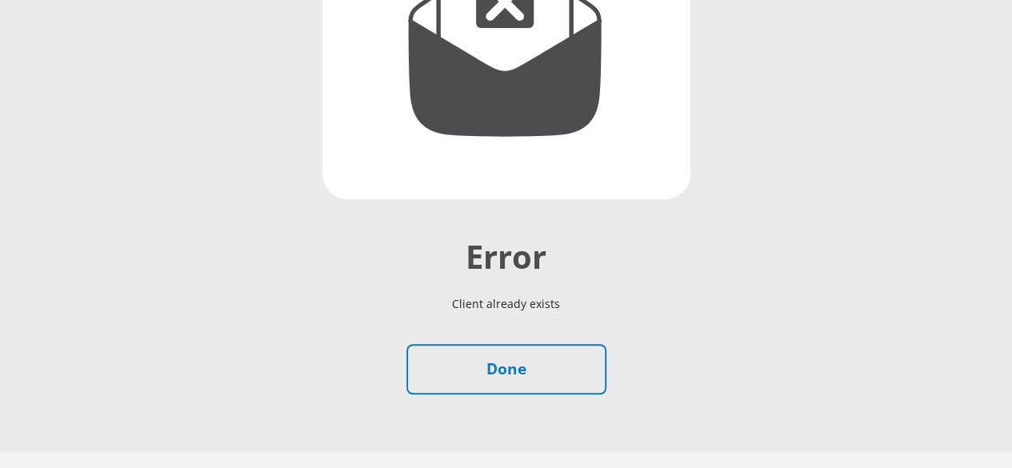
scroll to position [390, 0]
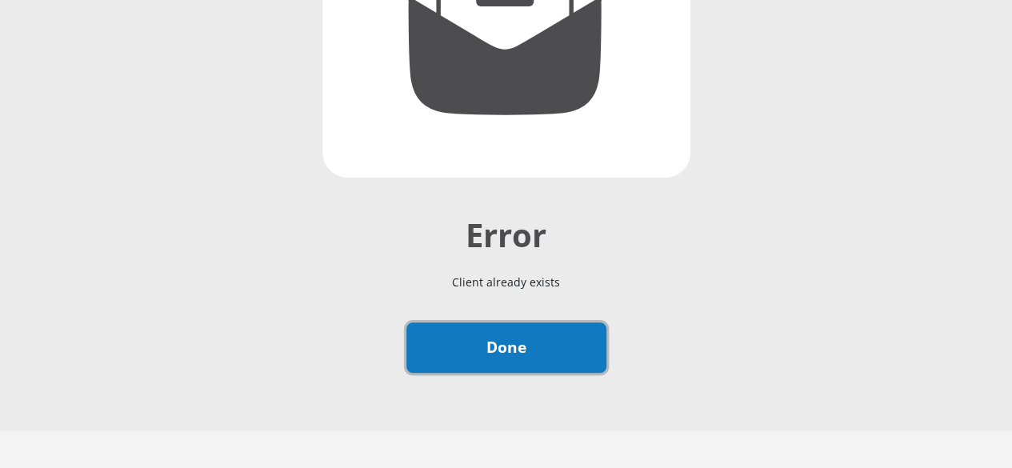
click at [536, 323] on link "Done" at bounding box center [507, 348] width 200 height 50
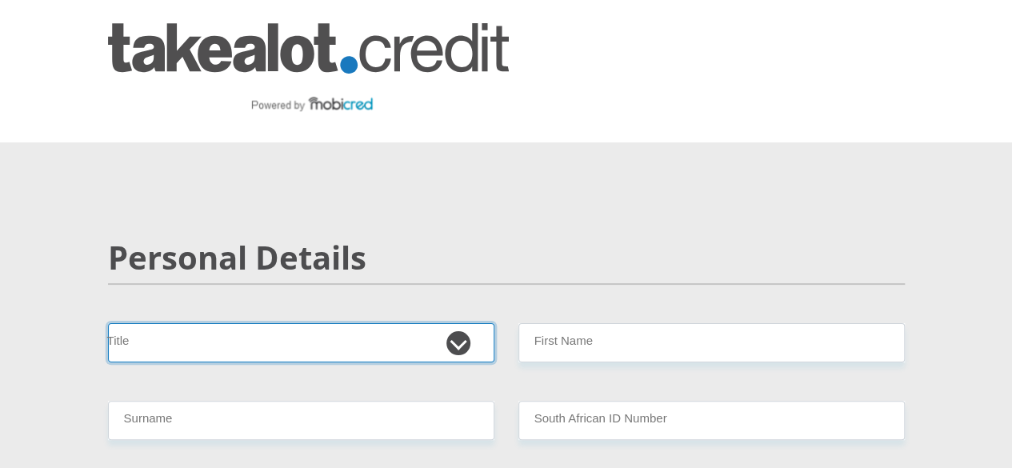
click at [459, 323] on select "Mr Ms Mrs Dr [PERSON_NAME]" at bounding box center [301, 342] width 387 height 39
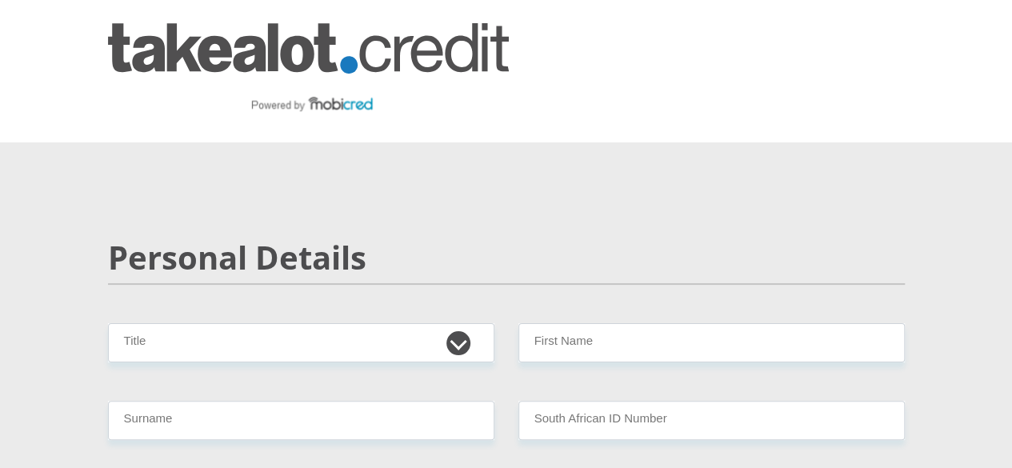
click at [581, 238] on h2 "Personal Details" at bounding box center [506, 257] width 797 height 38
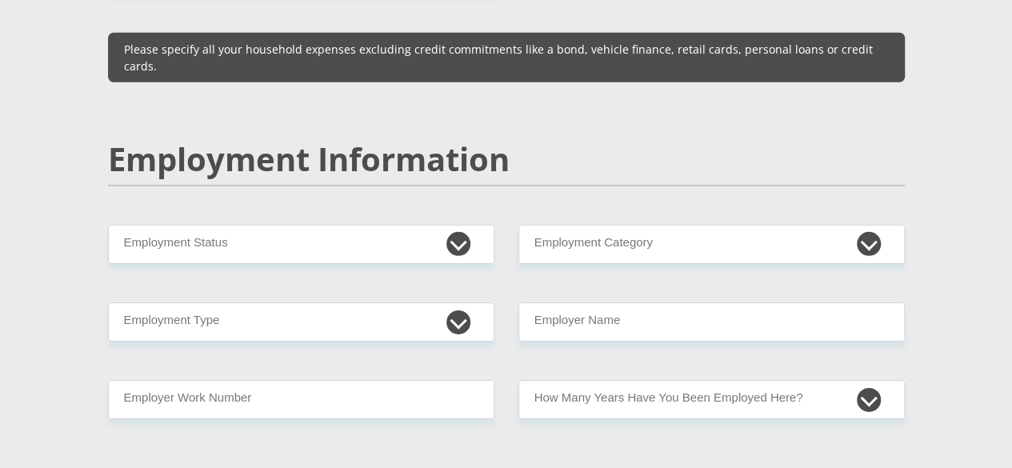
scroll to position [2401, 0]
